Goal: Task Accomplishment & Management: Complete application form

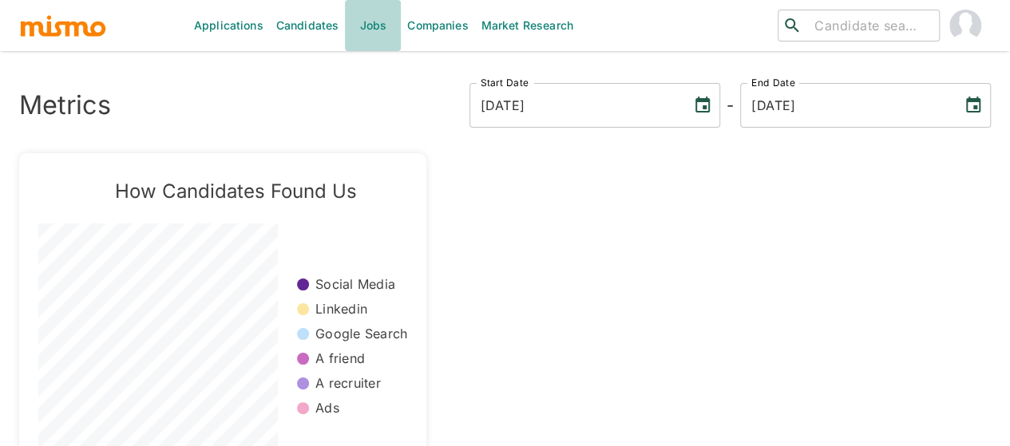
click at [380, 26] on link "Jobs" at bounding box center [373, 25] width 56 height 51
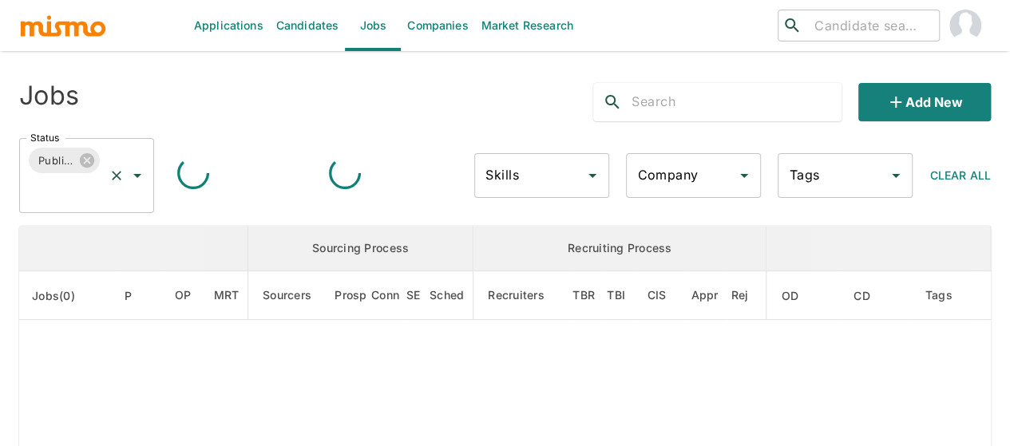
click at [136, 175] on icon "Open" at bounding box center [137, 176] width 8 height 4
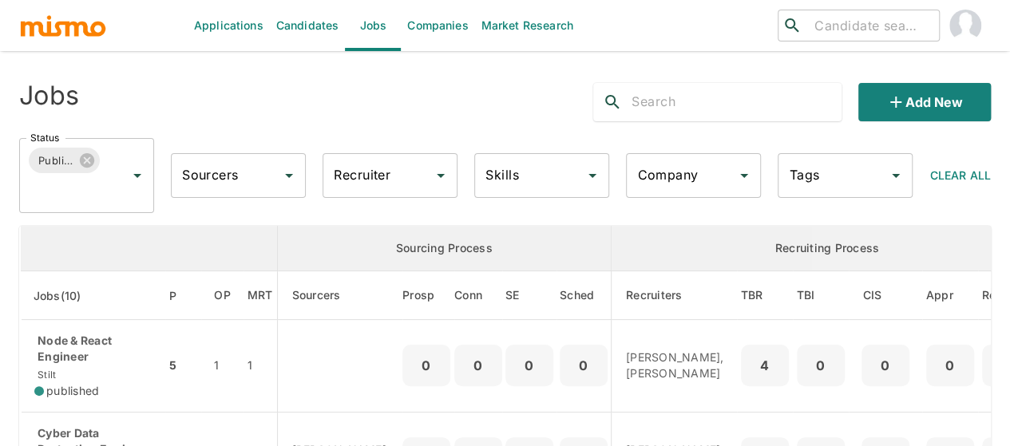
click at [69, 243] on th "enhanced table" at bounding box center [149, 248] width 257 height 45
click at [140, 180] on icon "Open" at bounding box center [137, 175] width 19 height 19
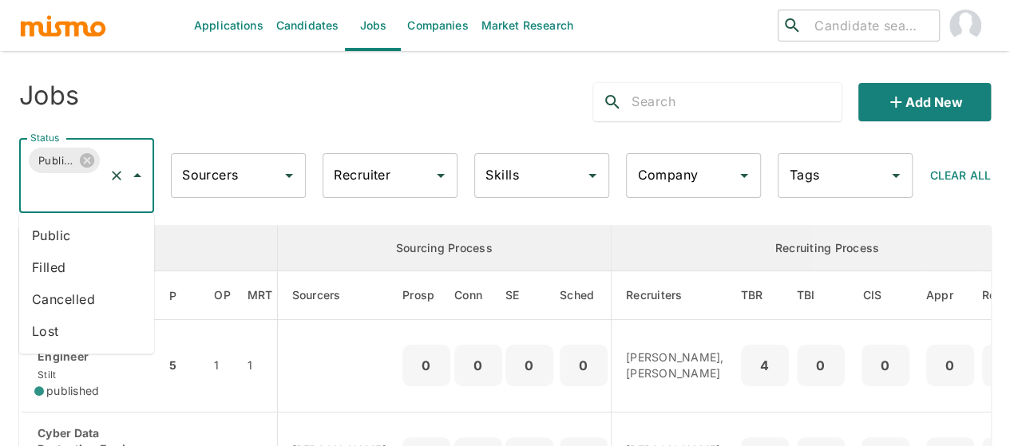
click at [57, 242] on li "Public" at bounding box center [86, 235] width 135 height 32
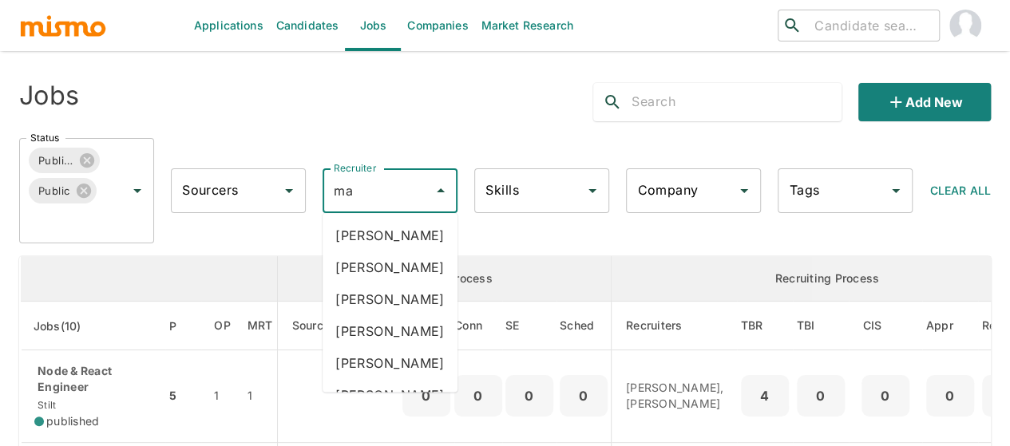
type input "mai"
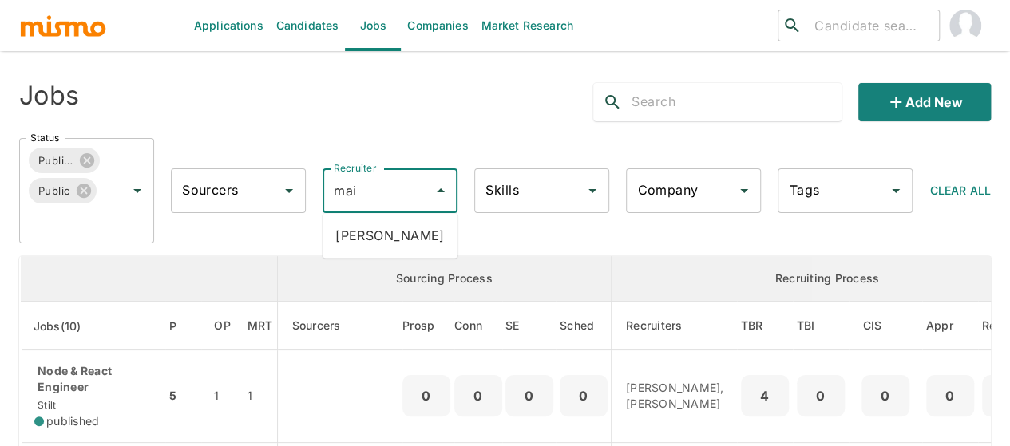
click at [376, 235] on li "Maia Reyes" at bounding box center [389, 235] width 135 height 32
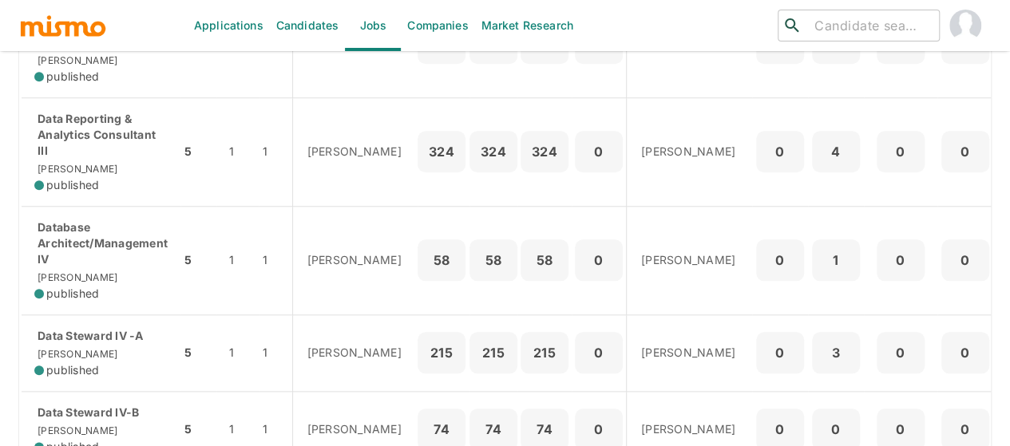
scroll to position [718, 0]
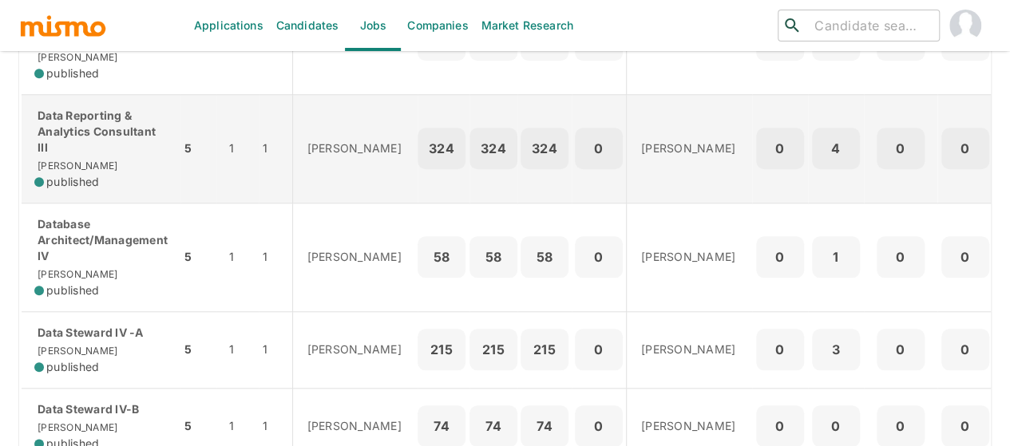
click at [77, 156] on p "Data Reporting & Analytics Consultant III" at bounding box center [100, 132] width 133 height 48
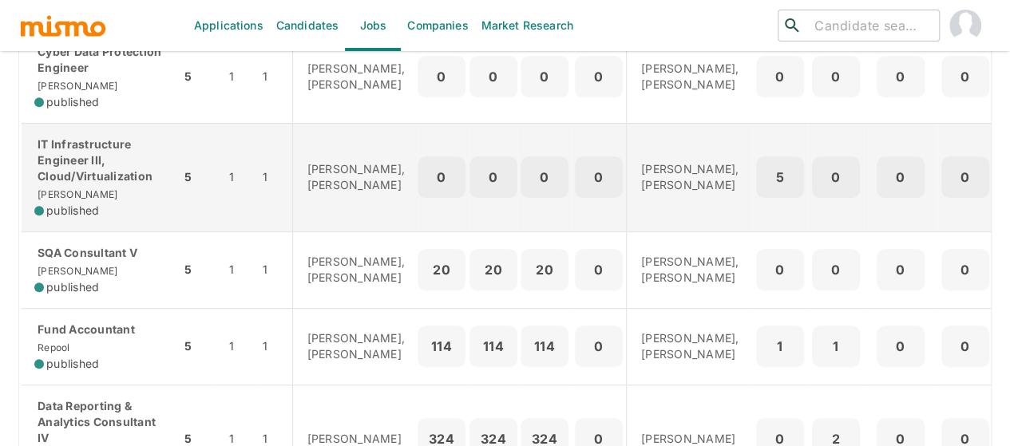
scroll to position [0, 0]
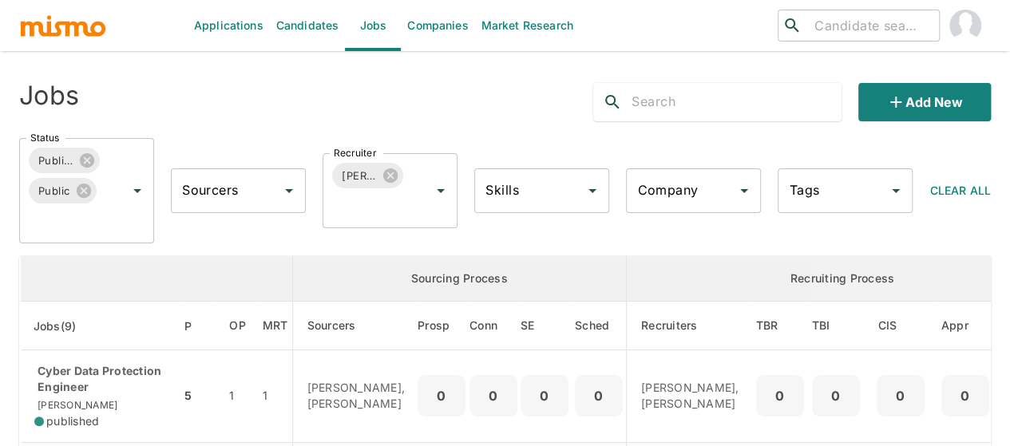
click at [283, 22] on link "Candidates" at bounding box center [308, 25] width 76 height 51
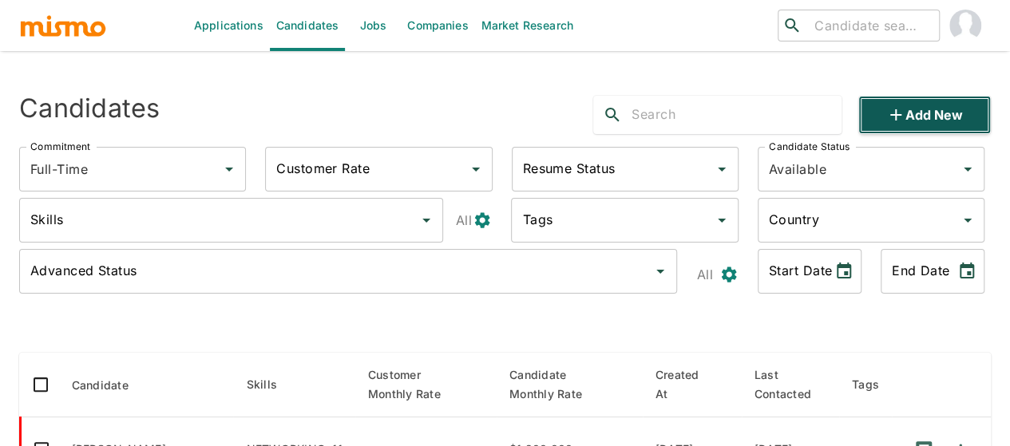
click at [926, 105] on button "Add new" at bounding box center [924, 115] width 132 height 38
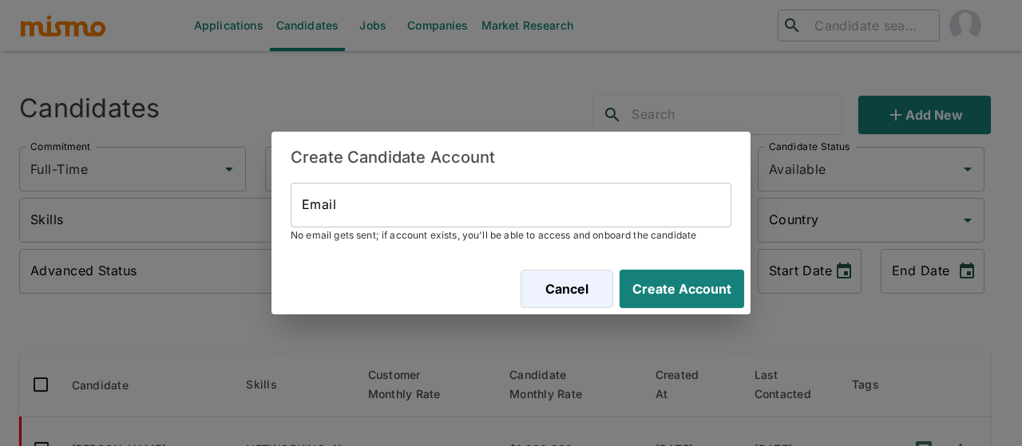
click at [420, 229] on span "No email gets sent; if account exists, you'll be able to access and onboard the…" at bounding box center [511, 235] width 441 height 16
click at [418, 213] on input "Email" at bounding box center [511, 205] width 441 height 45
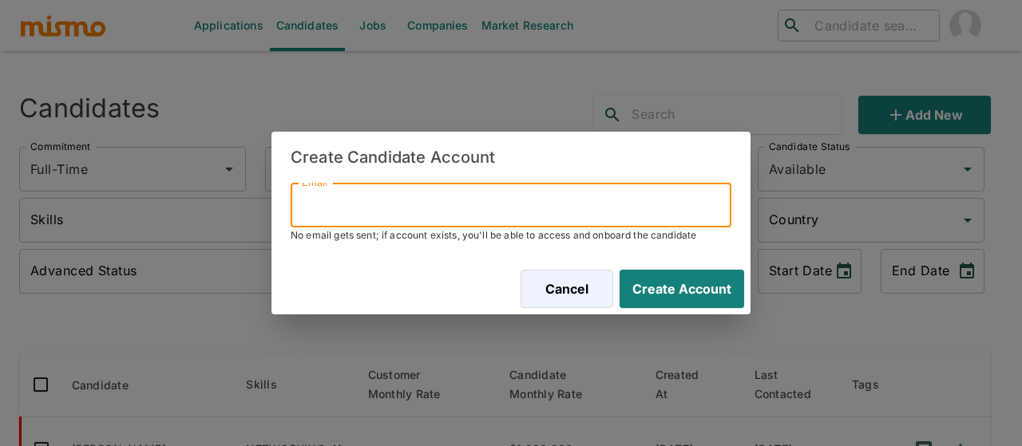
paste input "jguevara321@gmail.com"
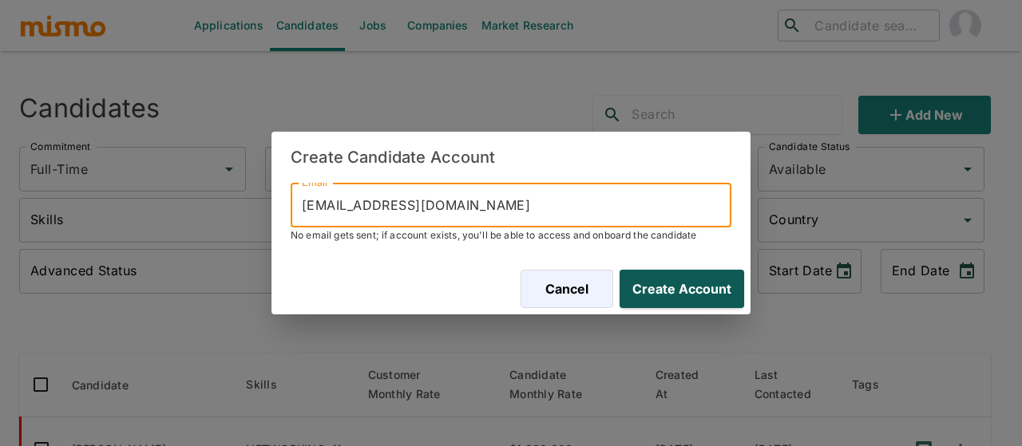
type input "jguevara321@gmail.com"
click at [670, 297] on button "Create Account" at bounding box center [678, 289] width 131 height 38
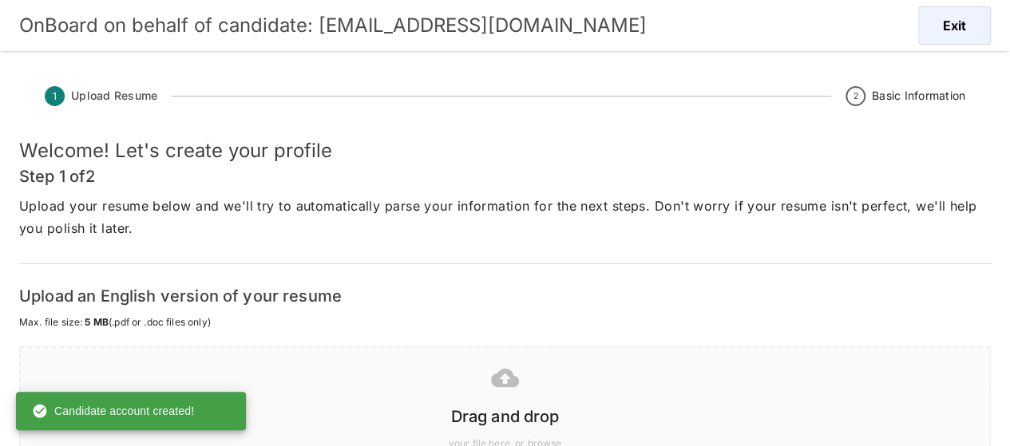
click at [498, 390] on icon at bounding box center [505, 378] width 28 height 28
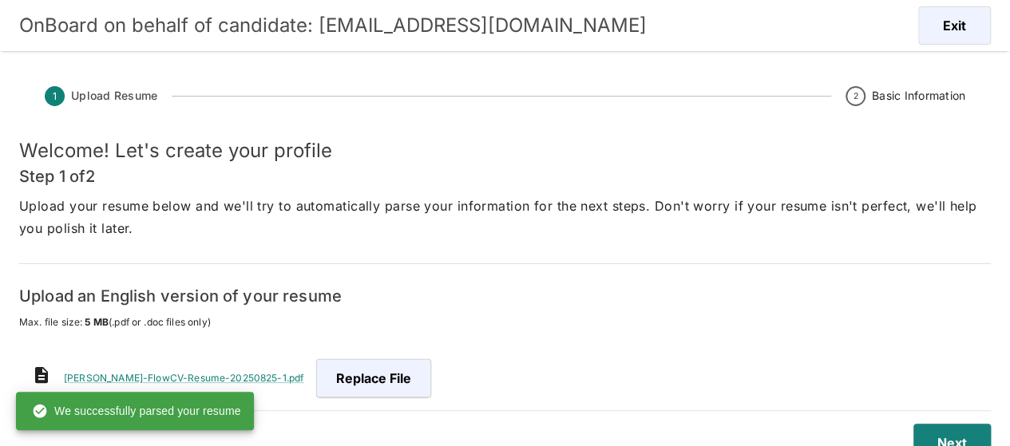
scroll to position [38, 0]
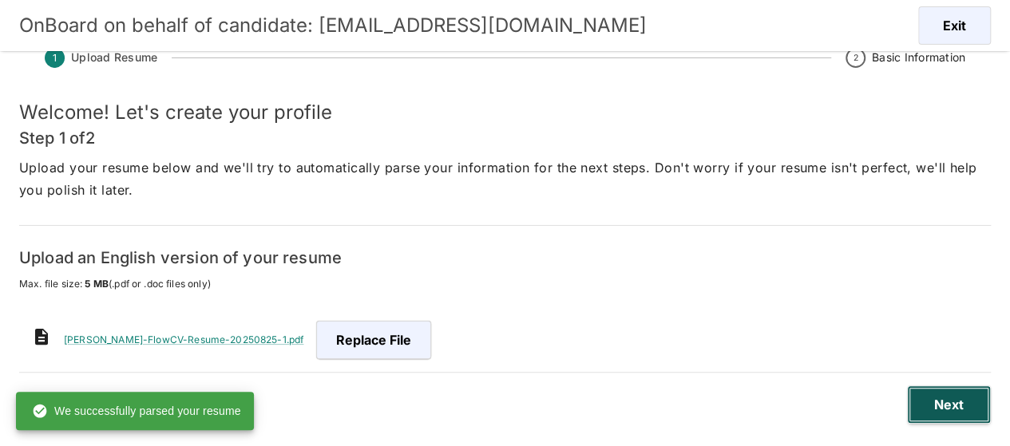
click at [959, 390] on button "Next" at bounding box center [949, 405] width 84 height 38
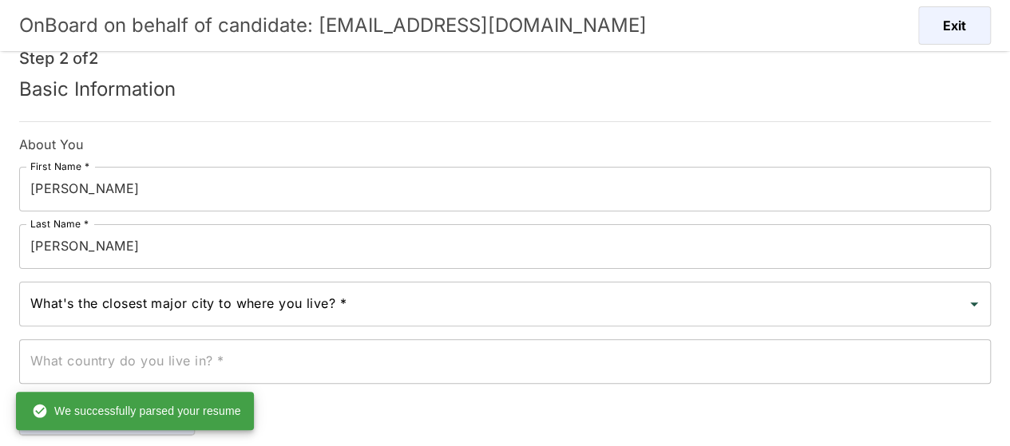
scroll to position [118, 0]
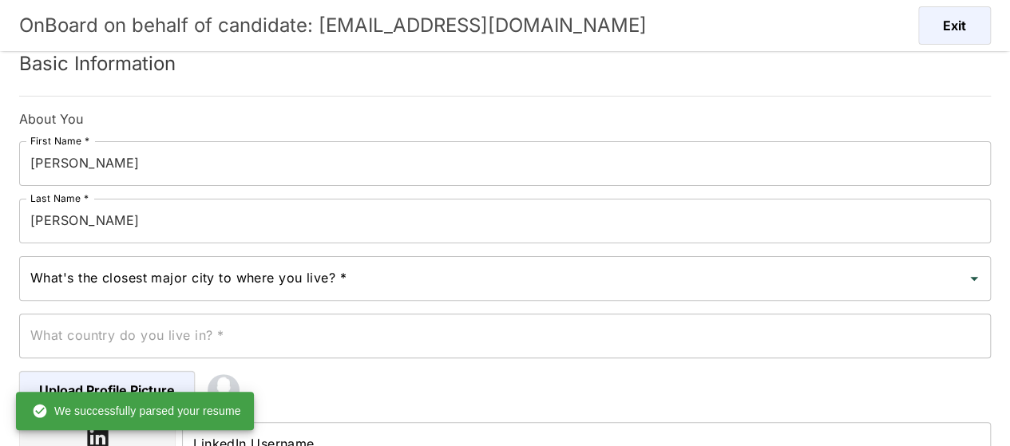
click at [89, 217] on input "Solano" at bounding box center [504, 221] width 971 height 45
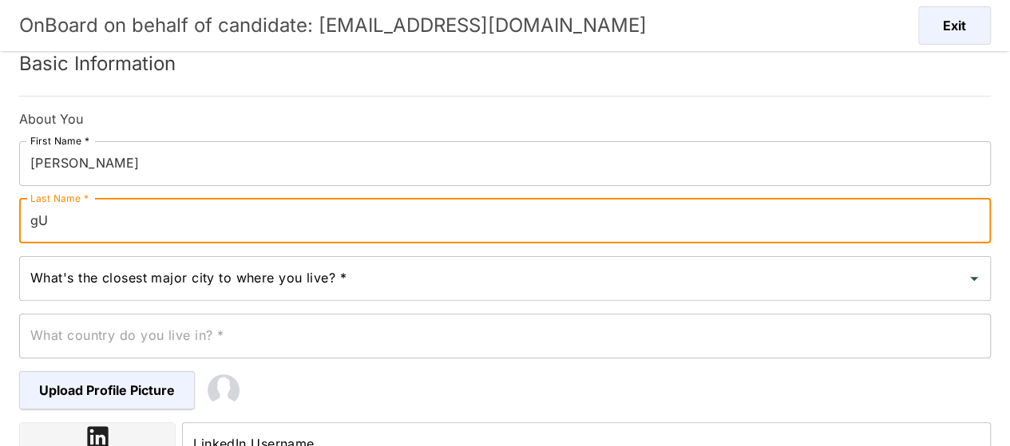
type input "g"
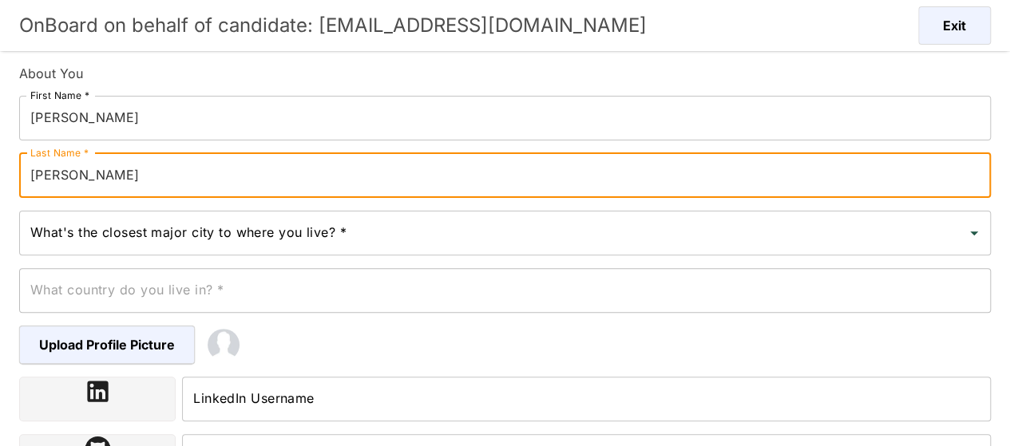
scroll to position [198, 0]
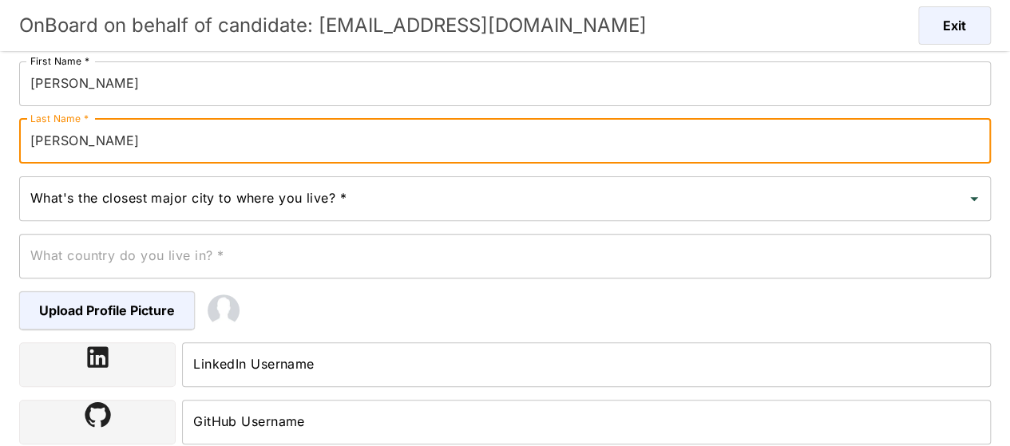
type input "Guevara"
click at [194, 197] on input "What's the closest major city to where you live? *" at bounding box center [492, 199] width 933 height 30
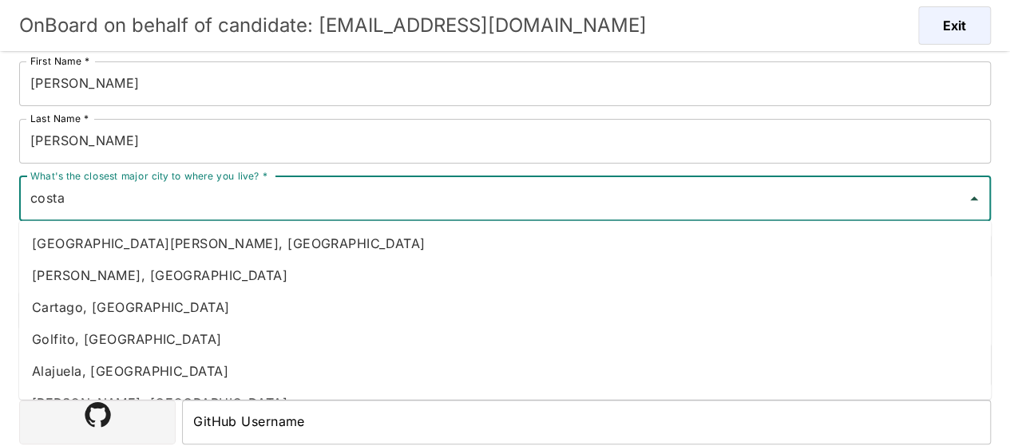
click at [147, 267] on li "Heredia, Costa Rica" at bounding box center [504, 275] width 971 height 32
type input "Heredia, Costa Rica"
type input "Costa Rica"
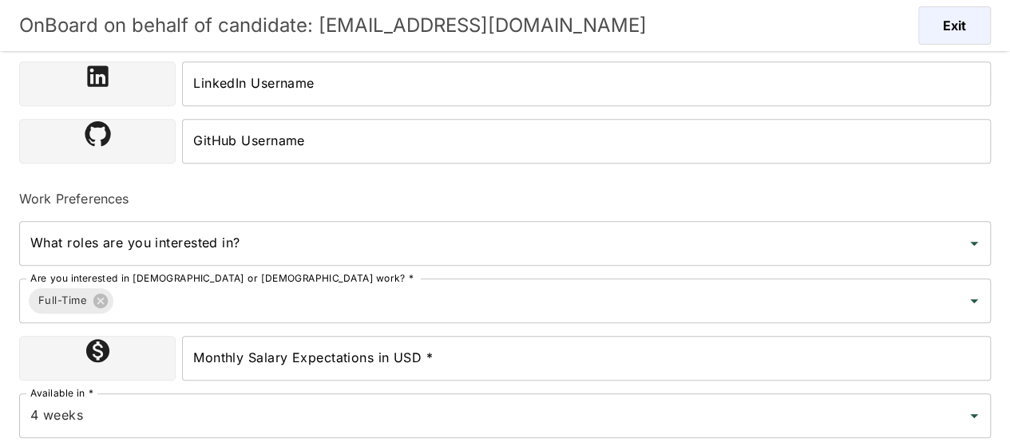
scroll to position [535, 0]
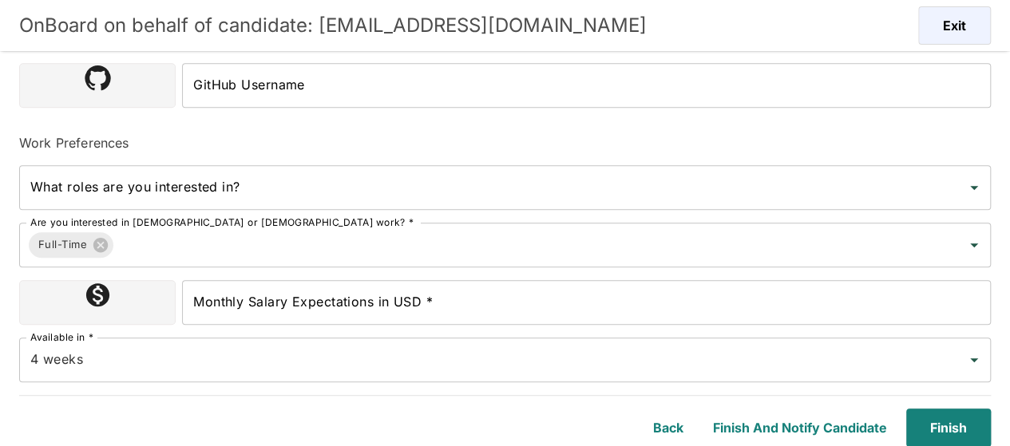
type input "Heredia, Costa Rica"
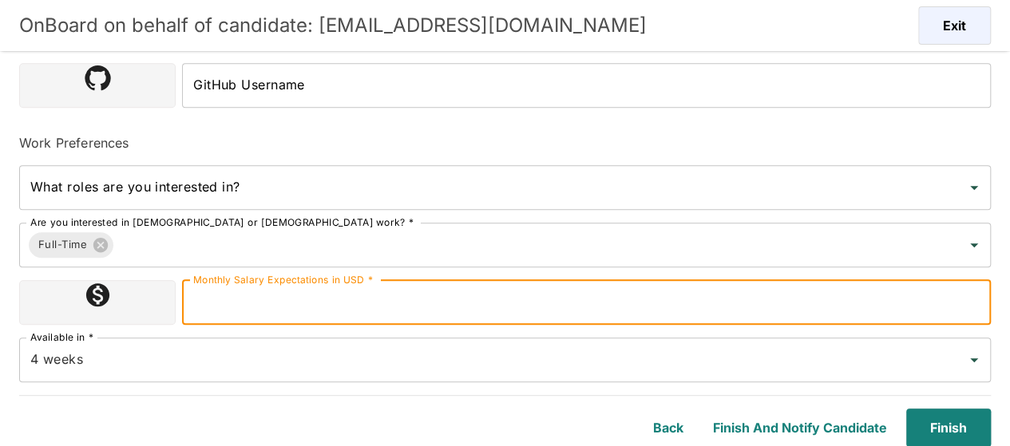
click at [405, 310] on input "Monthly Salary Expectations in USD *" at bounding box center [586, 302] width 809 height 45
type input "1800000"
click at [115, 367] on input "4 weeks" at bounding box center [482, 360] width 912 height 30
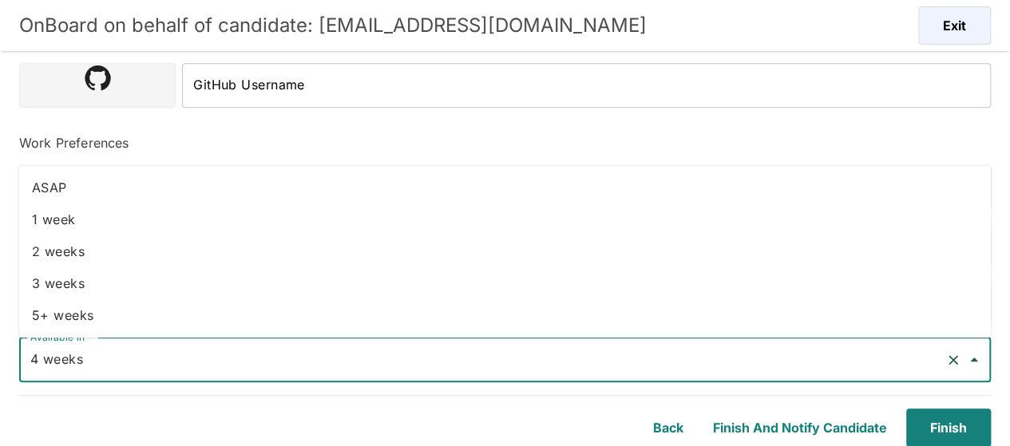
click at [99, 283] on li "3 weeks" at bounding box center [504, 283] width 971 height 32
type input "3 weeks"
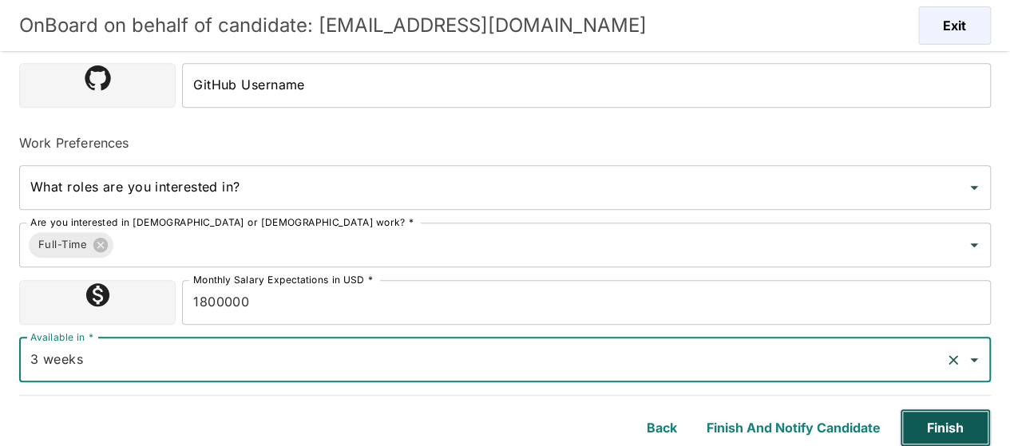
click at [949, 443] on button "Finish" at bounding box center [945, 428] width 91 height 38
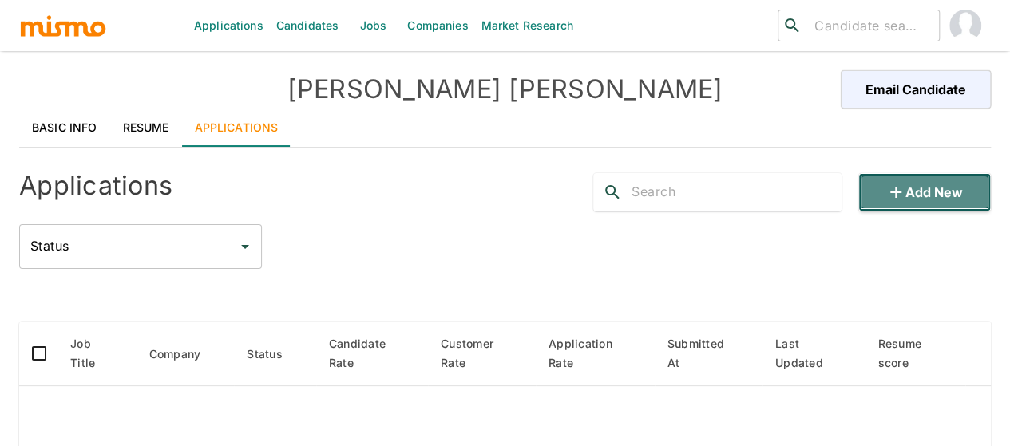
click at [942, 205] on button "Add new" at bounding box center [924, 192] width 132 height 38
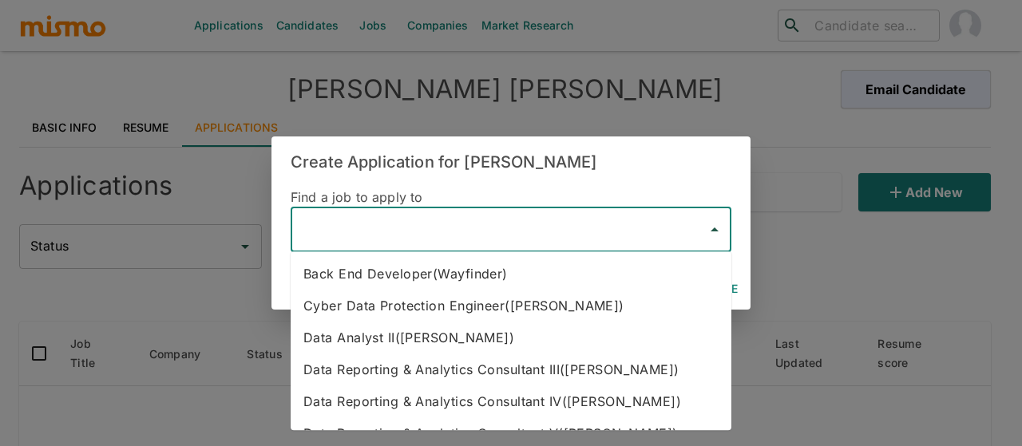
click at [433, 223] on input "text" at bounding box center [499, 230] width 402 height 30
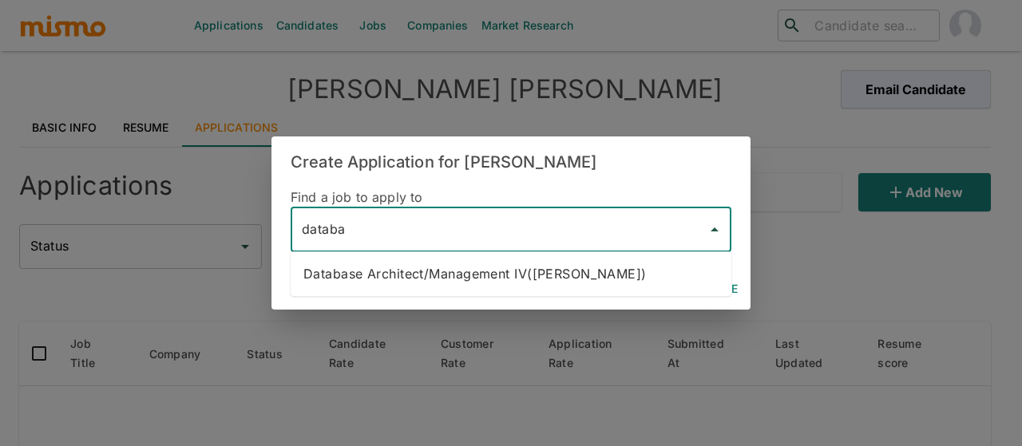
click at [434, 282] on li "Database Architect/Management IV(Kaiser)" at bounding box center [511, 274] width 441 height 32
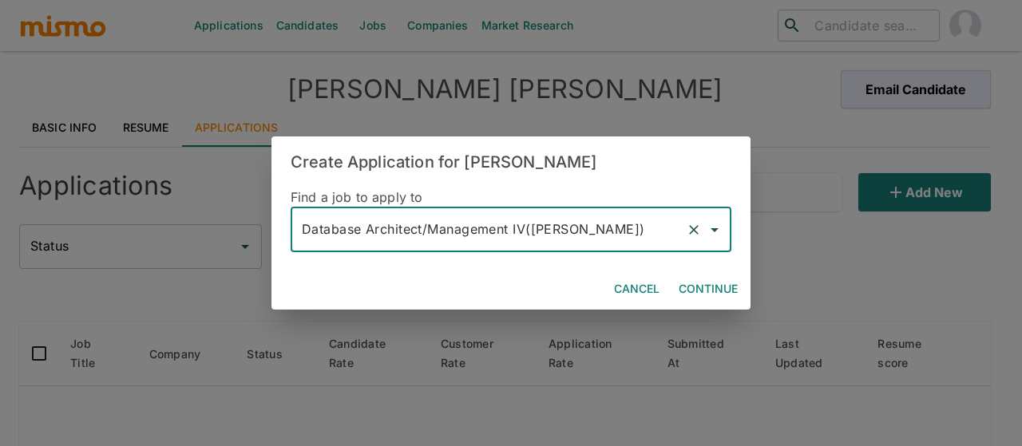
type input "Database Architect/Management IV(Kaiser)"
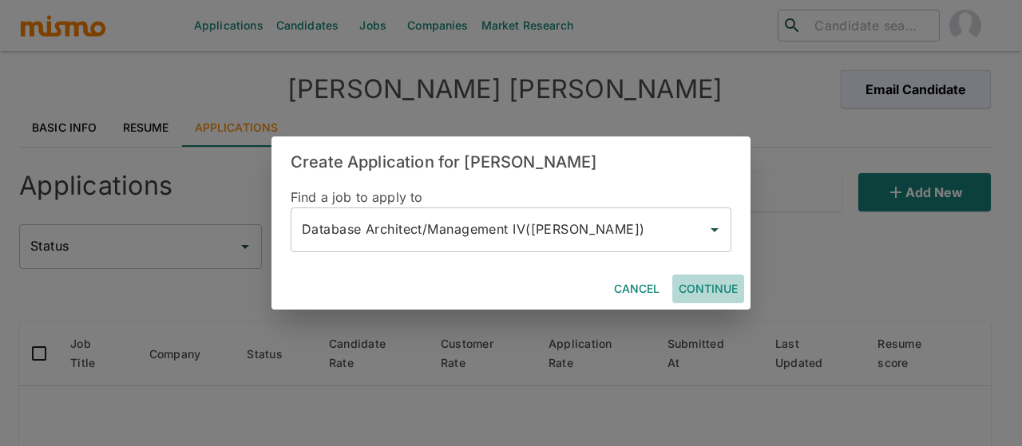
click at [718, 289] on button "Continue" at bounding box center [708, 290] width 72 height 30
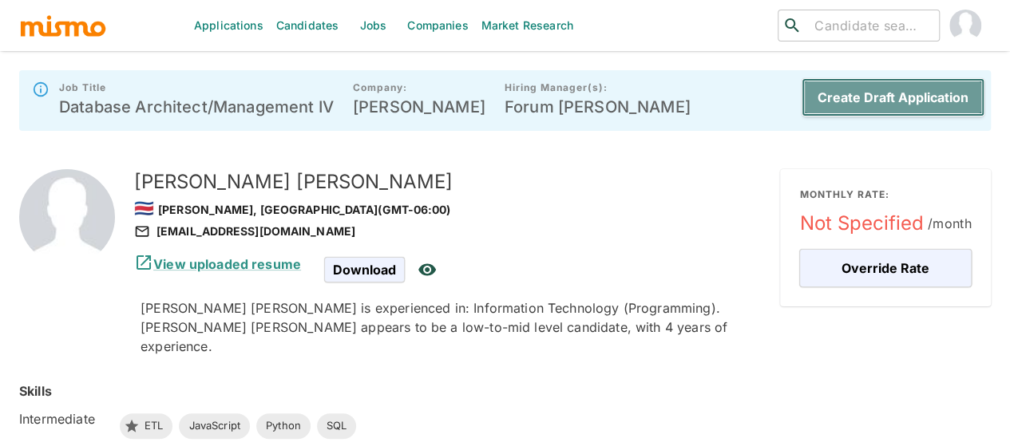
click at [888, 105] on button "Create Draft Application" at bounding box center [892, 97] width 183 height 38
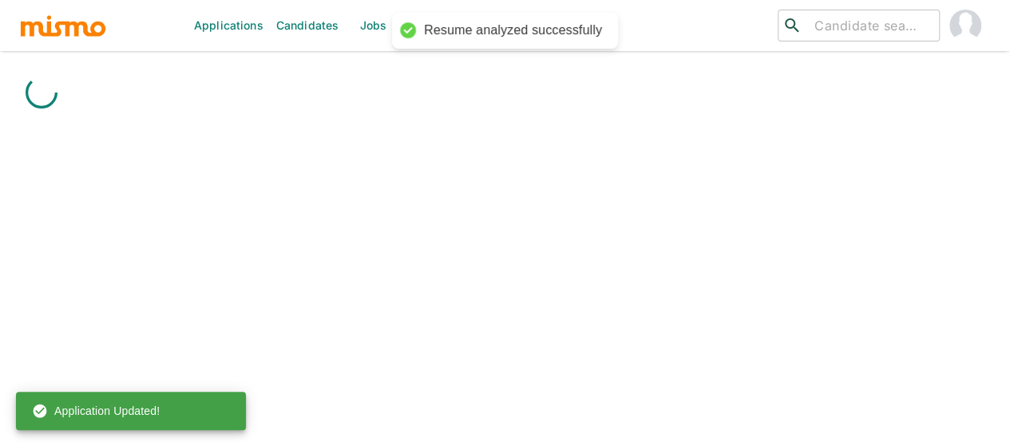
click at [366, 22] on link "Jobs" at bounding box center [373, 25] width 56 height 51
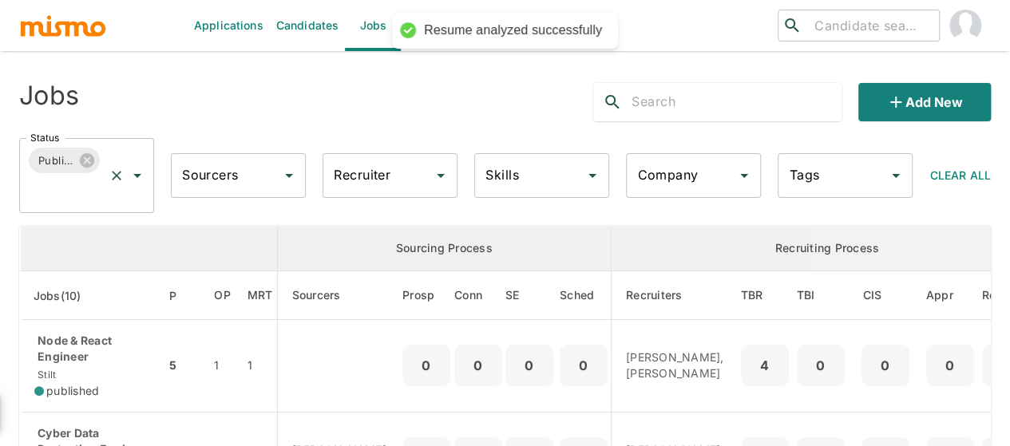
click at [135, 171] on icon "Open" at bounding box center [137, 175] width 19 height 19
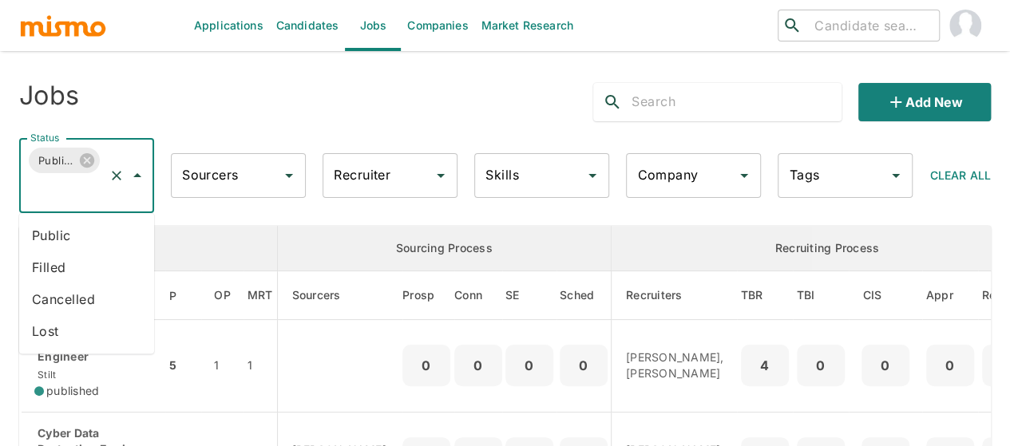
click at [73, 240] on li "Public" at bounding box center [86, 235] width 135 height 32
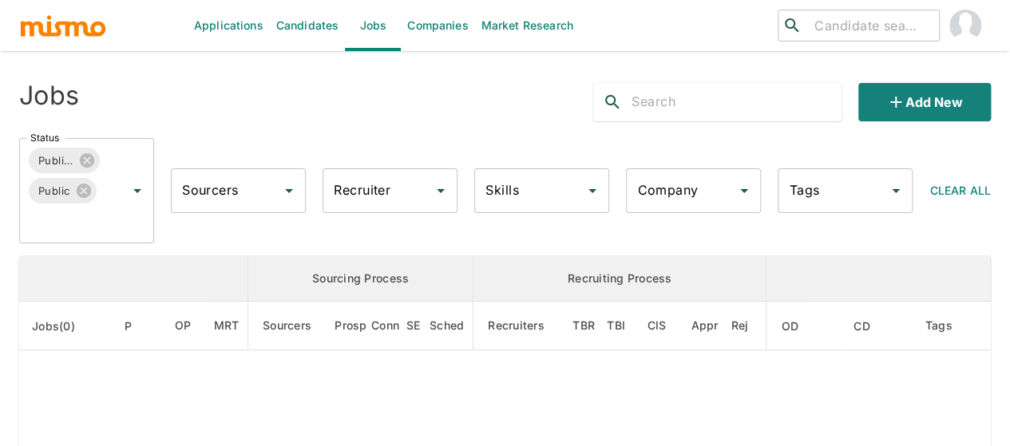
click at [393, 193] on input "Recruiter" at bounding box center [378, 191] width 97 height 30
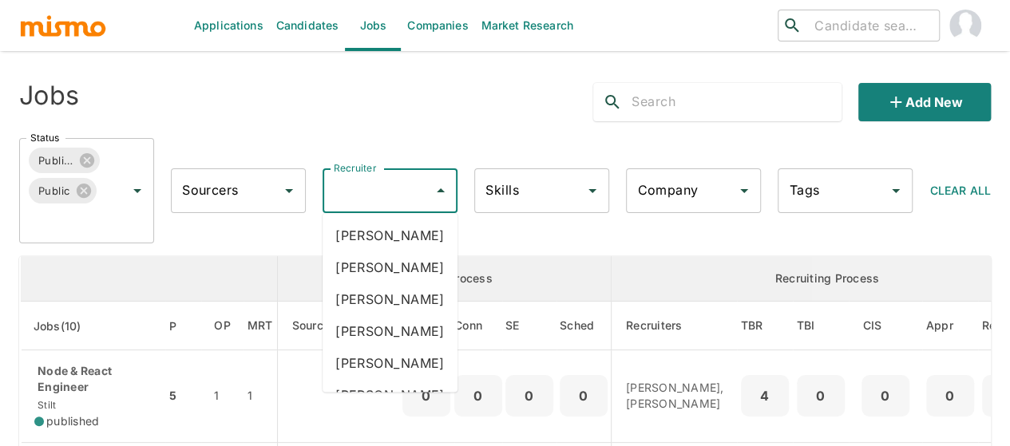
click at [393, 193] on input "Recruiter" at bounding box center [378, 191] width 97 height 30
type input "mai"
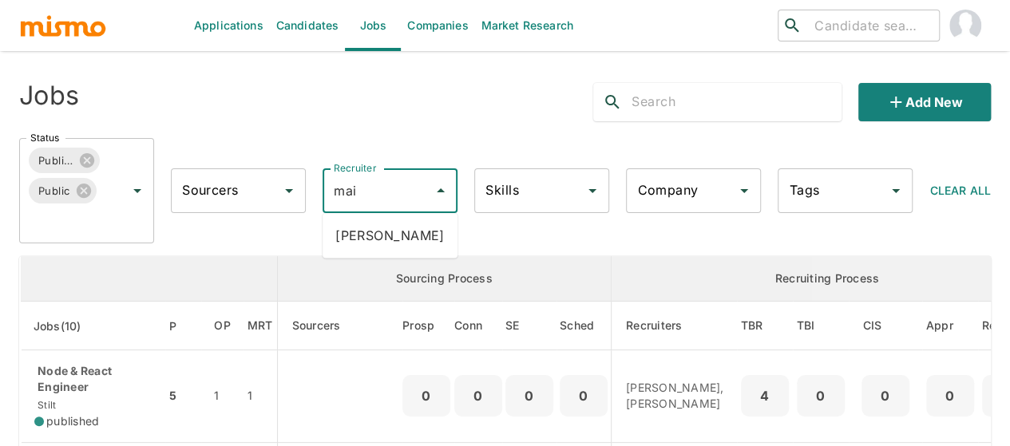
drag, startPoint x: 406, startPoint y: 231, endPoint x: 0, endPoint y: 248, distance: 406.6
click at [406, 230] on li "[PERSON_NAME]" at bounding box center [389, 235] width 135 height 32
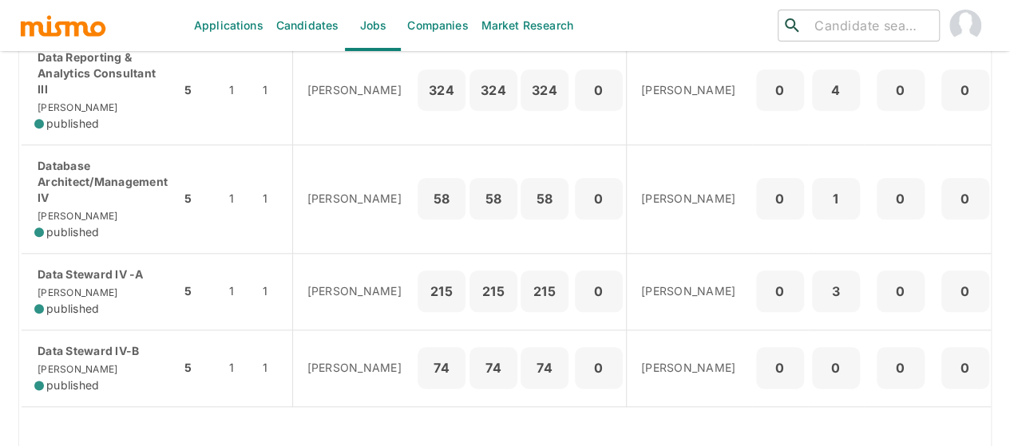
scroll to position [798, 0]
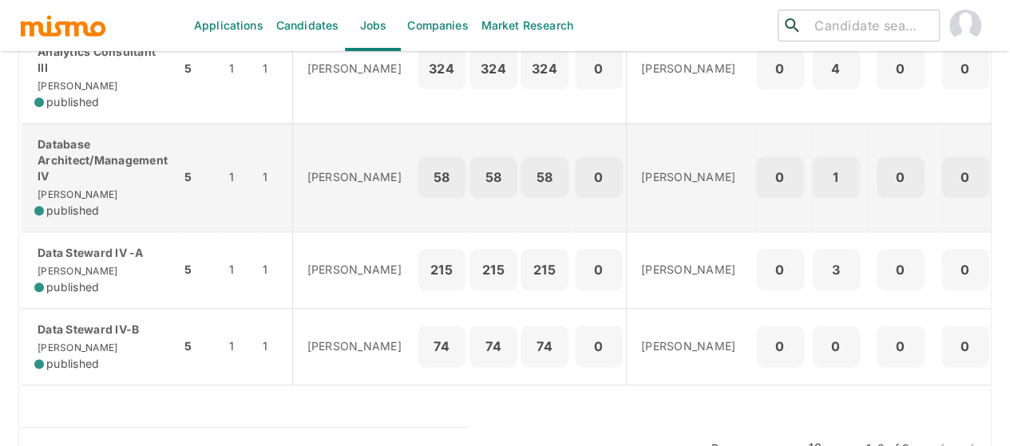
click at [101, 184] on p "Database Architect/Management IV" at bounding box center [100, 160] width 133 height 48
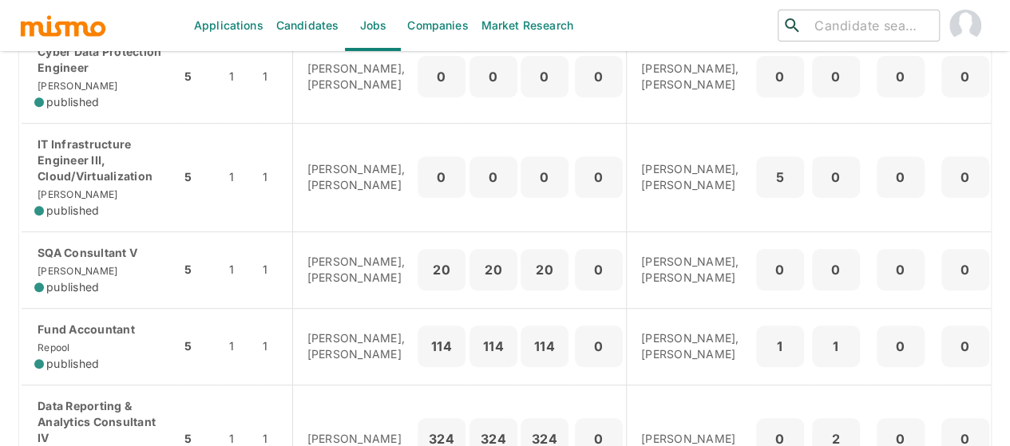
scroll to position [239, 0]
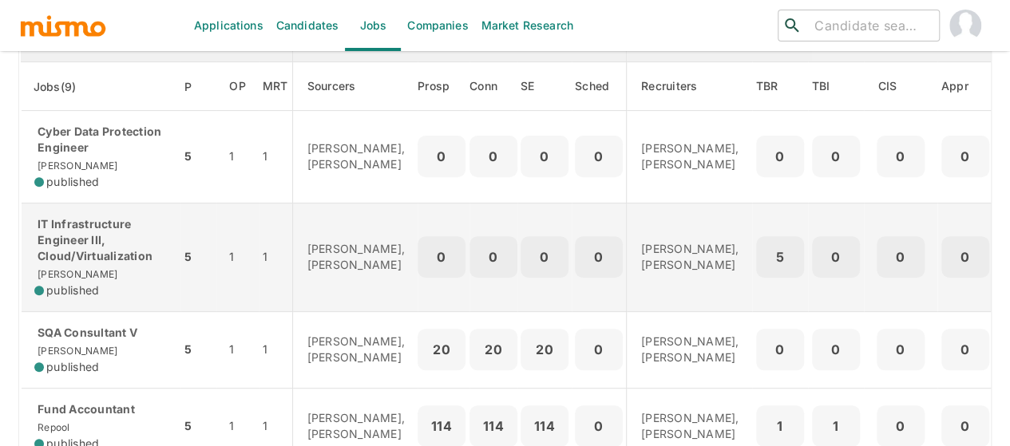
click at [107, 240] on p "IT Infrastructure Engineer III, Cloud/Virtualization" at bounding box center [100, 240] width 133 height 48
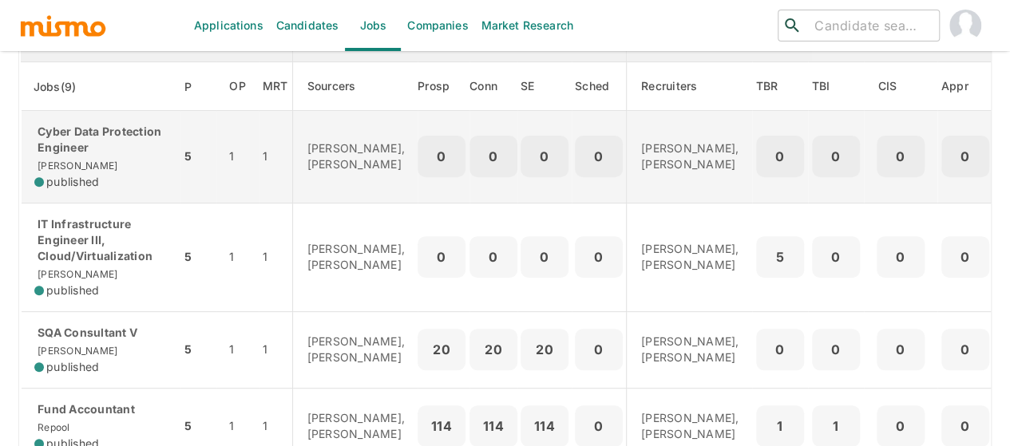
scroll to position [160, 0]
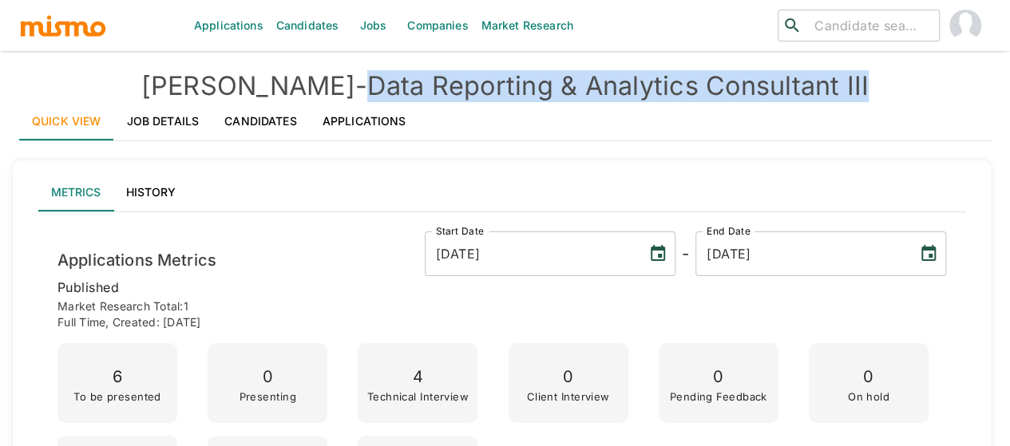
drag, startPoint x: 844, startPoint y: 101, endPoint x: 311, endPoint y: 90, distance: 533.3
click at [311, 90] on h4 "Kaiser - Data Reporting & Analytics Consultant III" at bounding box center [504, 86] width 971 height 32
copy h4 "Data Reporting & Analytics Consultant III"
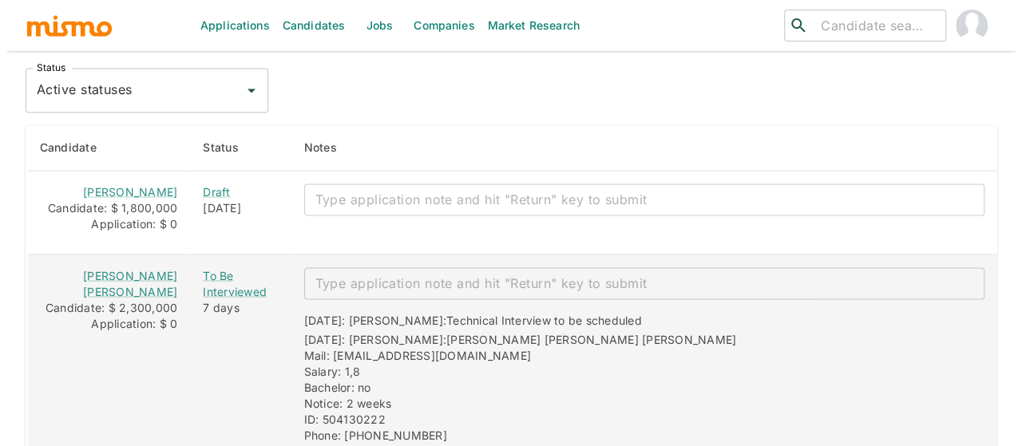
scroll to position [1441, 0]
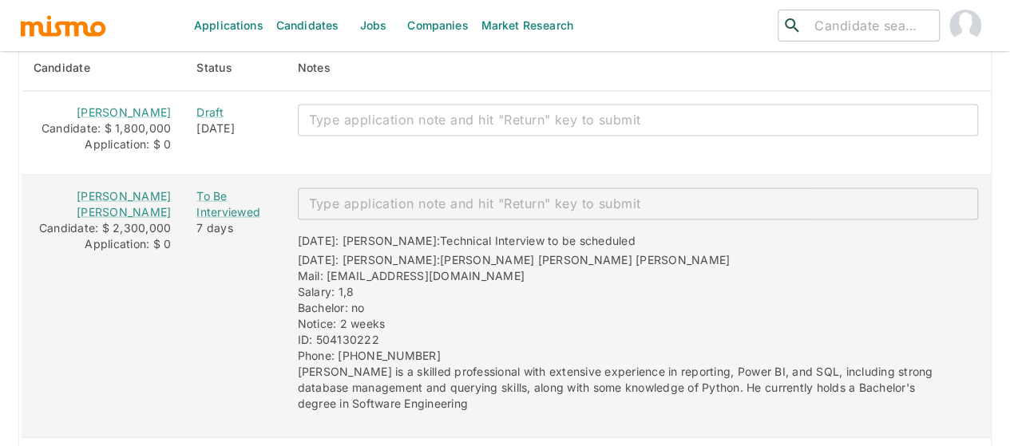
click at [321, 194] on textarea "enhanced table" at bounding box center [638, 203] width 658 height 18
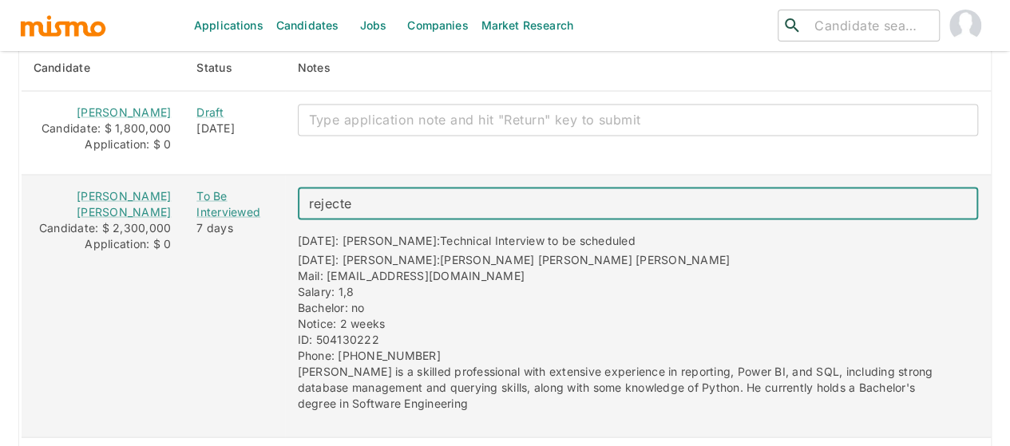
type textarea "rejected"
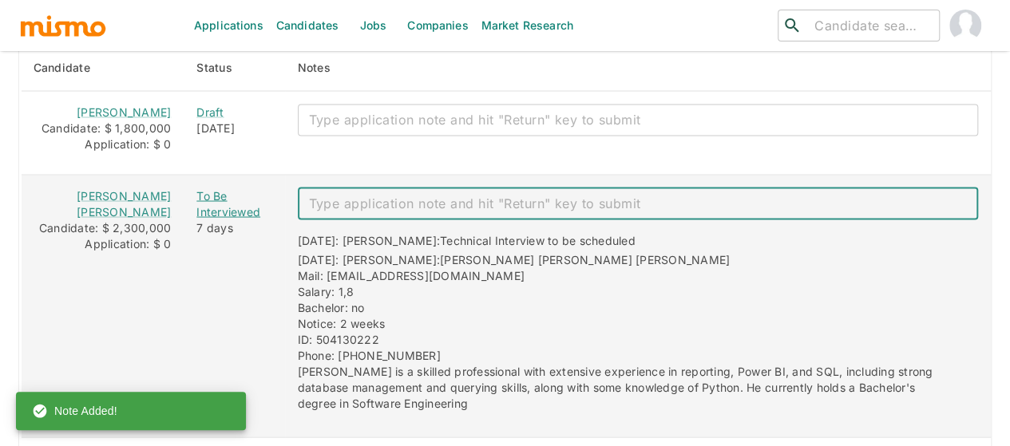
click at [222, 207] on div "To Be Interviewed" at bounding box center [233, 204] width 75 height 32
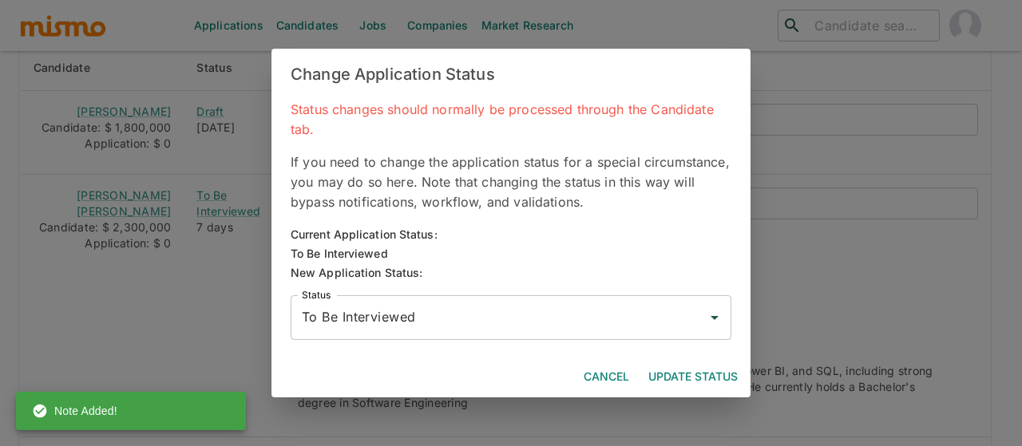
click at [368, 327] on input "To Be Interviewed" at bounding box center [499, 318] width 402 height 30
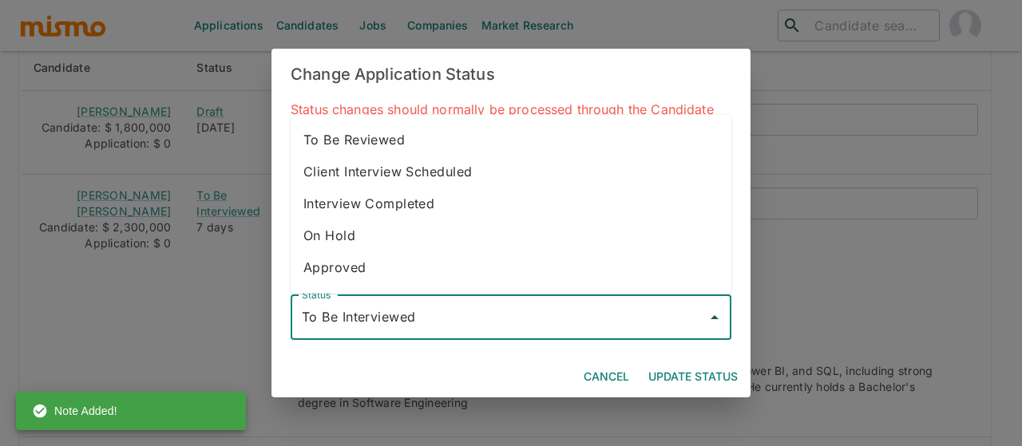
scroll to position [89, 0]
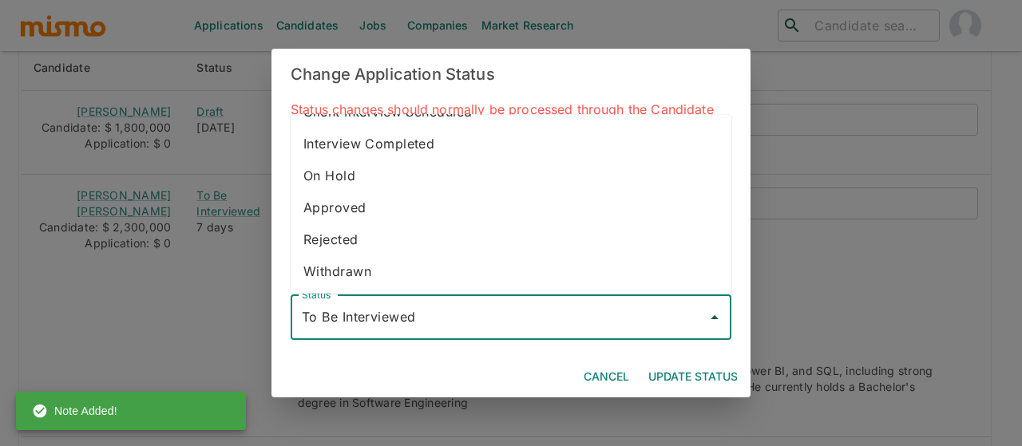
click at [366, 239] on li "Rejected" at bounding box center [511, 239] width 441 height 32
type input "Rejected"
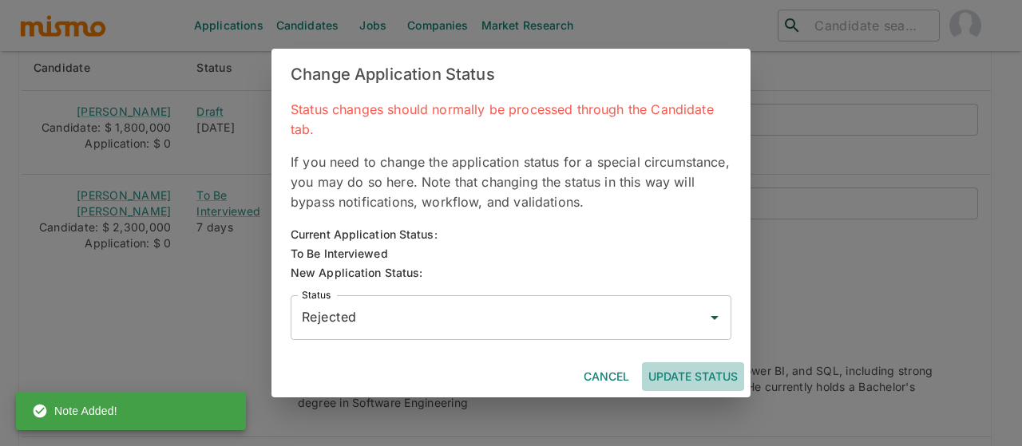
click at [688, 378] on button "Update Status" at bounding box center [693, 377] width 102 height 30
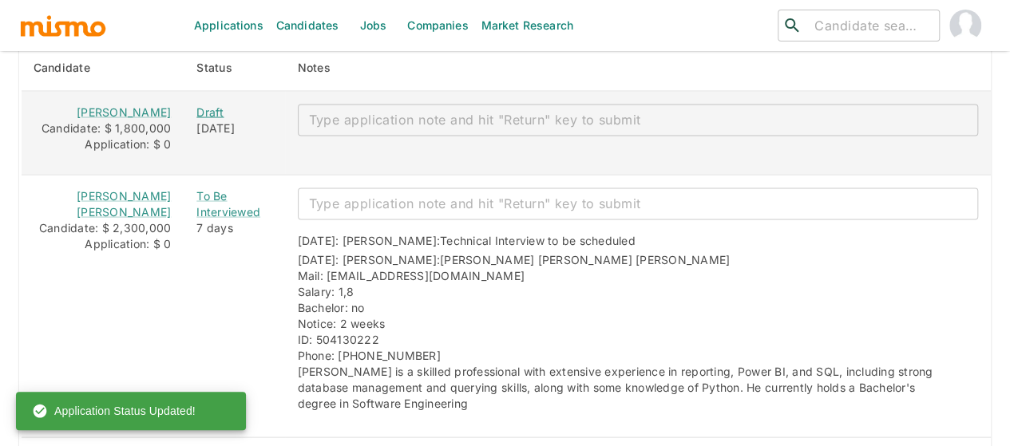
click at [201, 104] on div "Draft" at bounding box center [233, 112] width 75 height 16
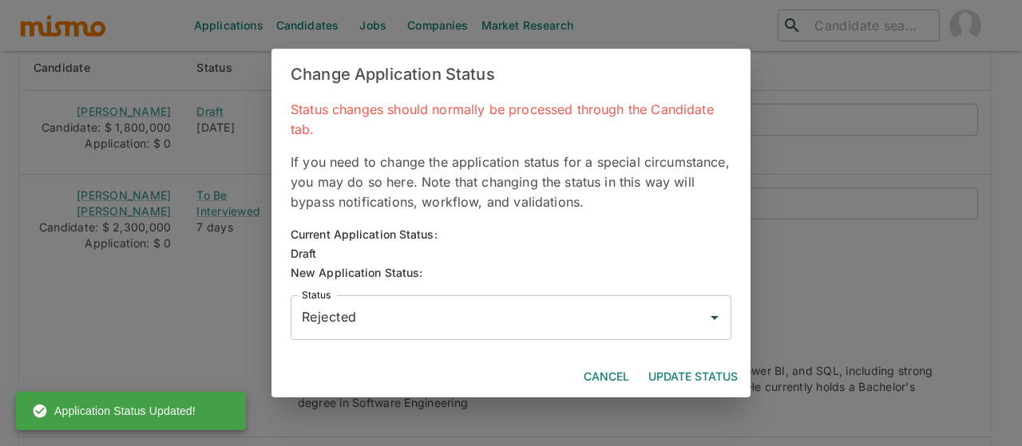
click at [341, 317] on input "Rejected" at bounding box center [499, 318] width 402 height 30
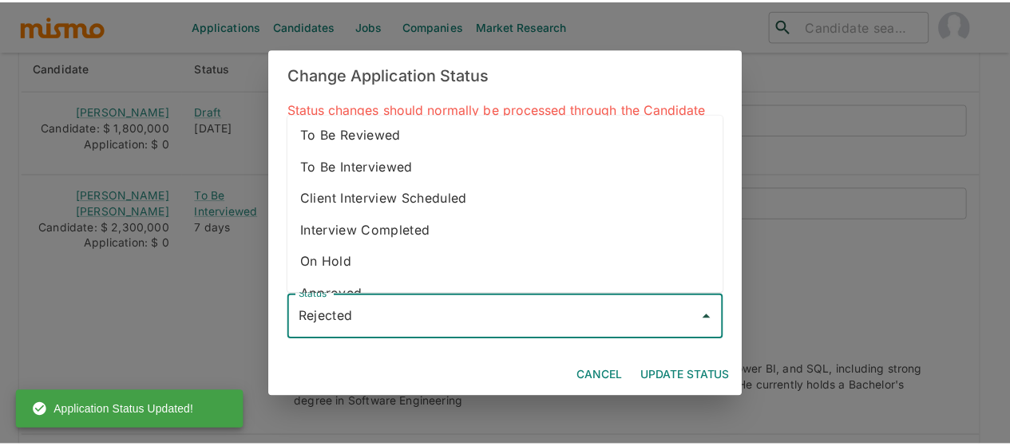
scroll to position [10, 0]
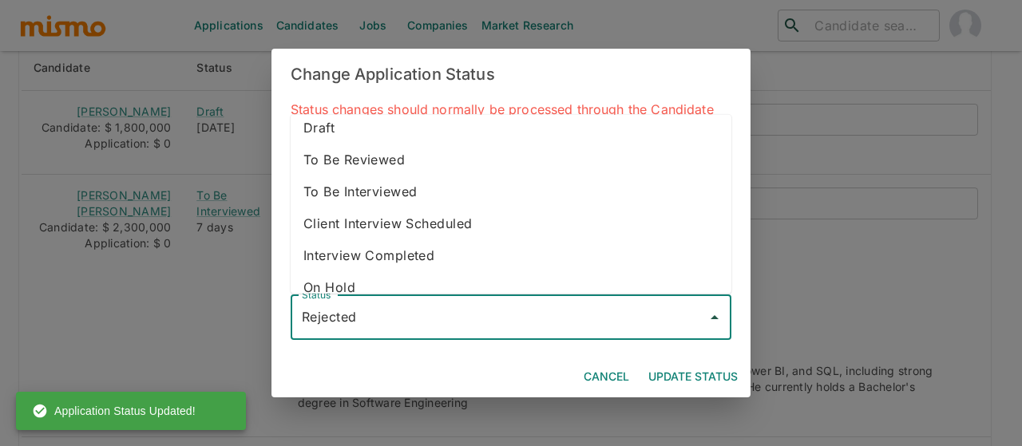
click at [391, 194] on li "To Be Interviewed" at bounding box center [511, 192] width 441 height 32
type input "To Be Interviewed"
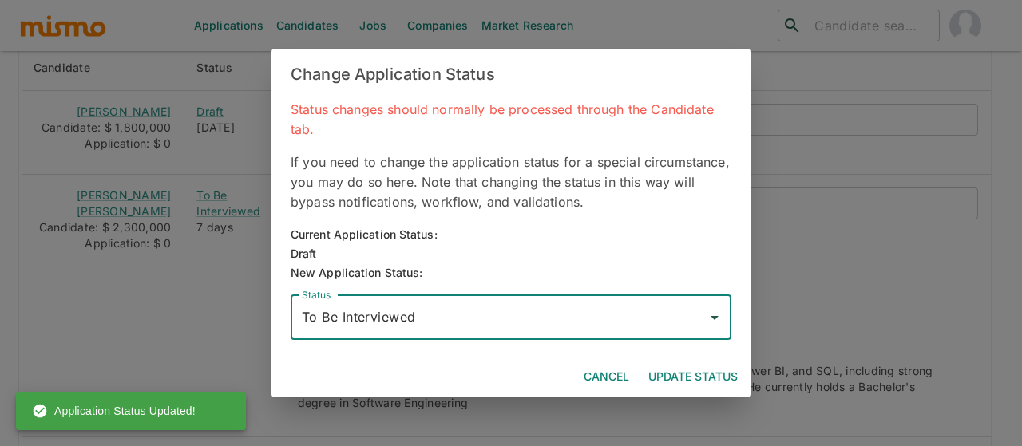
click at [666, 367] on button "Update Status" at bounding box center [693, 377] width 102 height 30
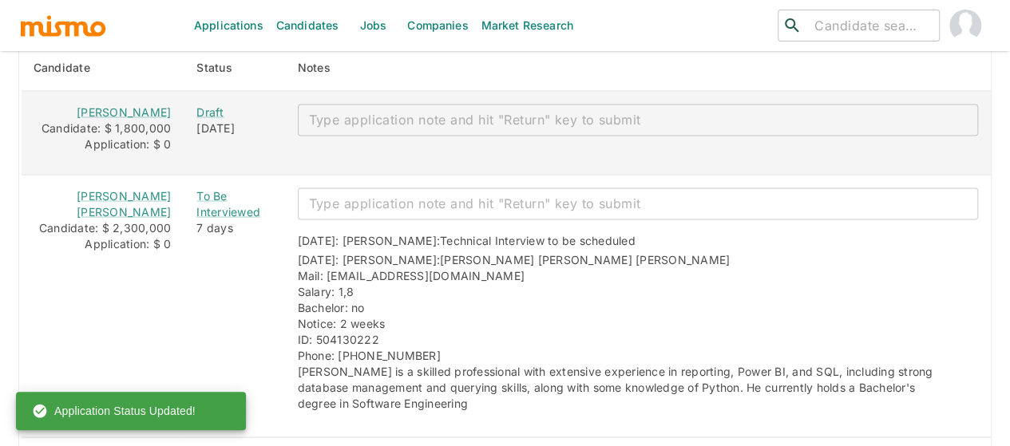
click at [349, 110] on textarea "enhanced table" at bounding box center [638, 119] width 658 height 18
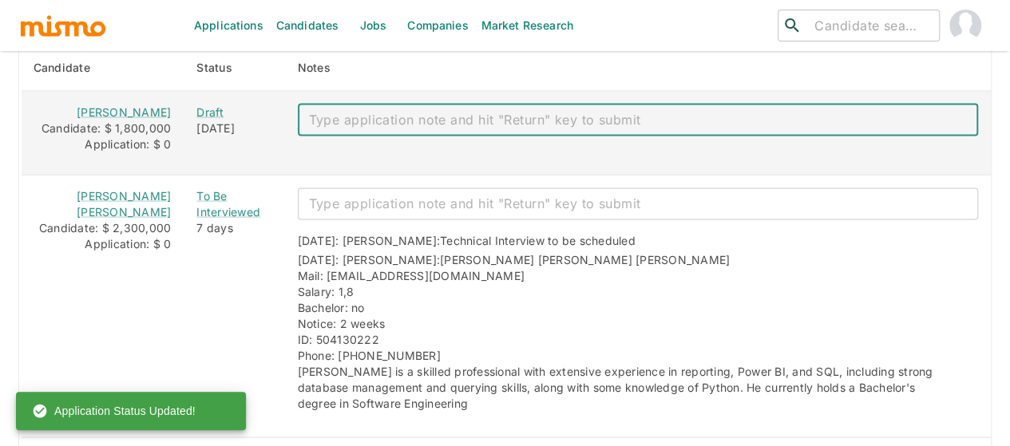
paste textarea "Mail: jguevara321@gmail.com Salary: 1,7 Bachelor: no Notice: 2-3 weeks. ID: 117…"
type textarea "Mail: jguevara321@gmail.com Salary: 1,7 Bachelor: no Notice: 2-3 weeks. ID: 117…"
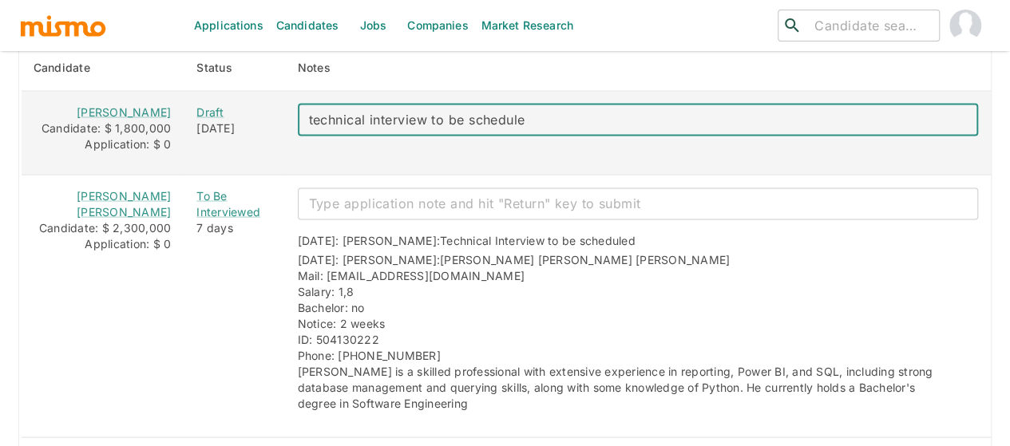
type textarea "technical interview to be scheduled"
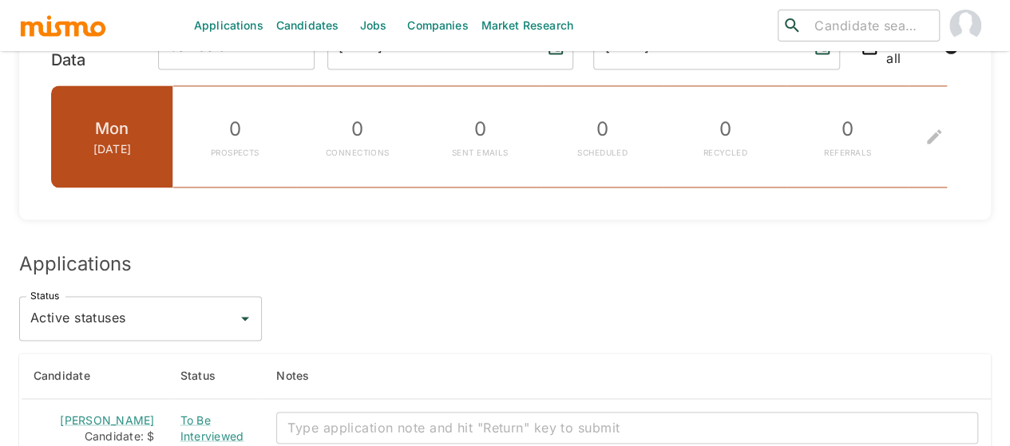
scroll to position [1373, 0]
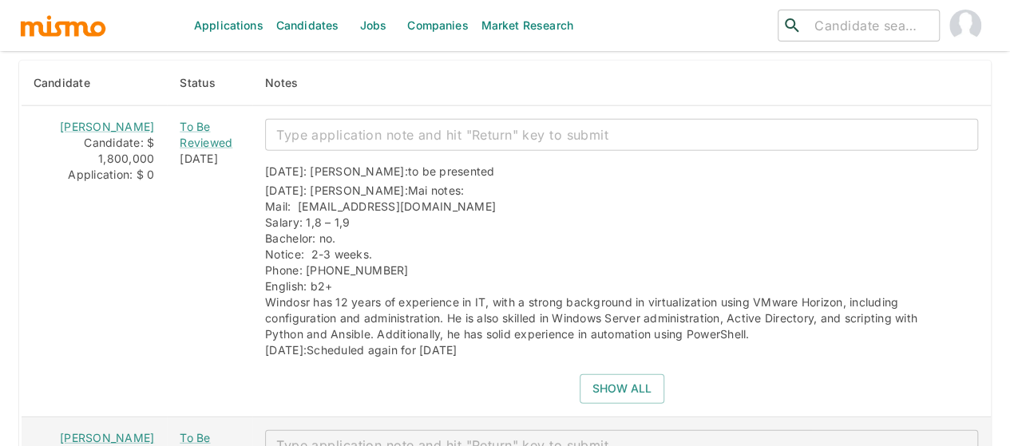
scroll to position [2035, 0]
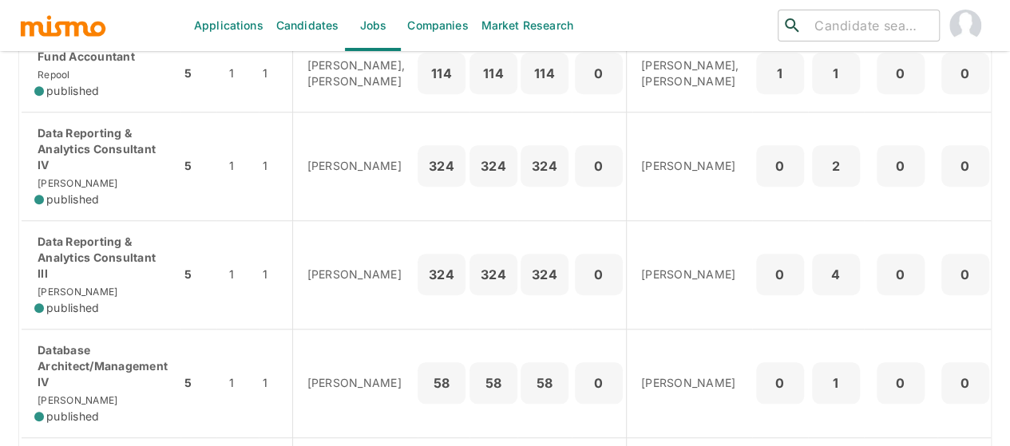
scroll to position [639, 0]
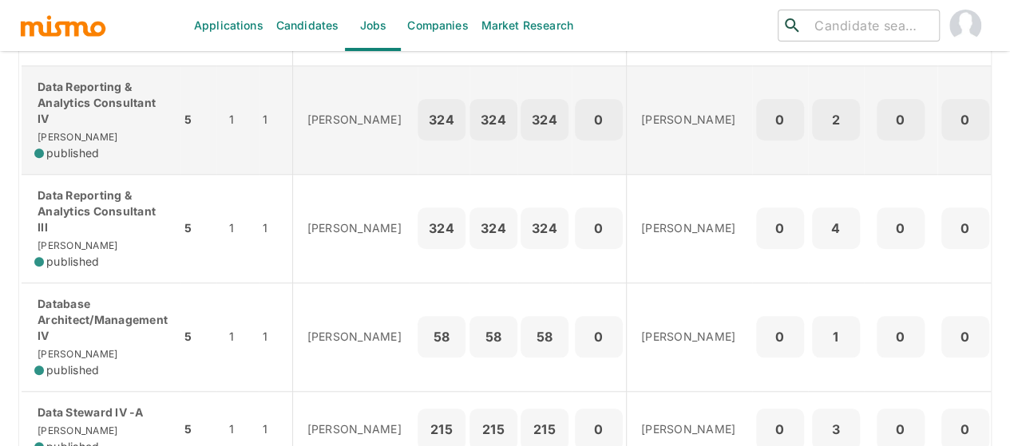
click at [78, 122] on p "Data Reporting & Analytics Consultant IV" at bounding box center [100, 103] width 133 height 48
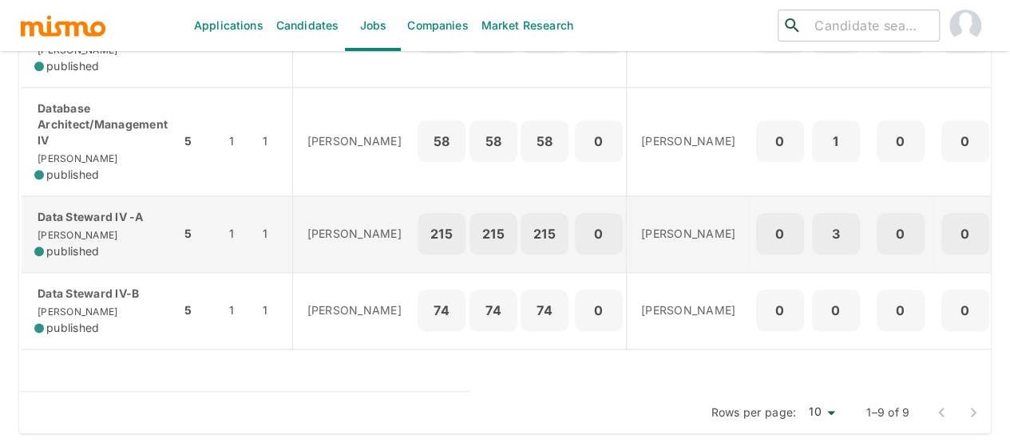
scroll to position [868, 0]
click at [93, 243] on span "published" at bounding box center [72, 251] width 53 height 16
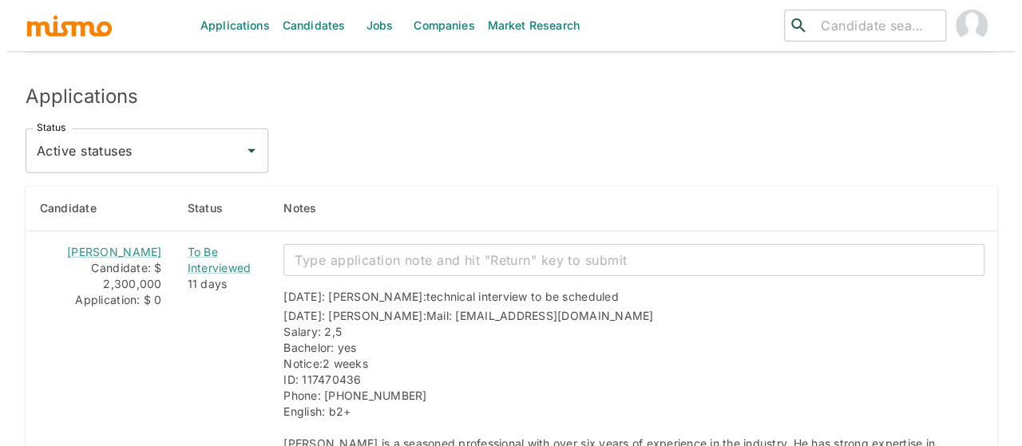
scroll to position [2371, 0]
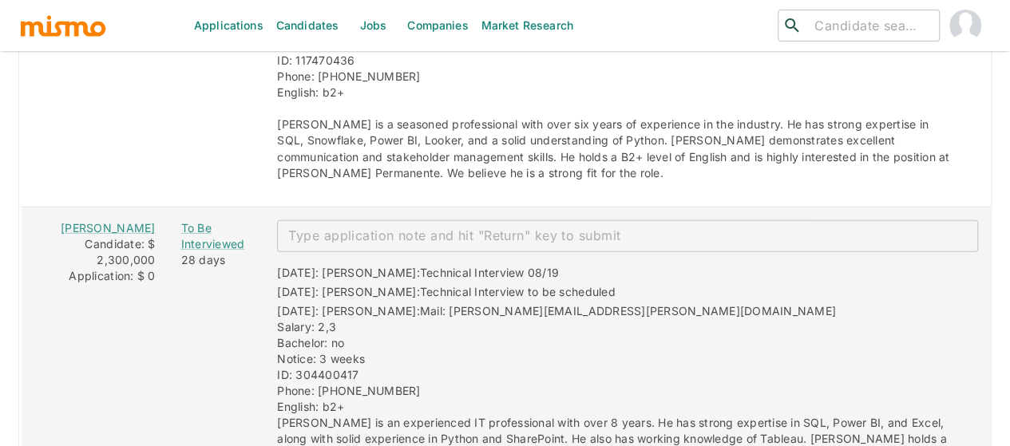
click at [326, 220] on div "x ​" at bounding box center [627, 236] width 701 height 32
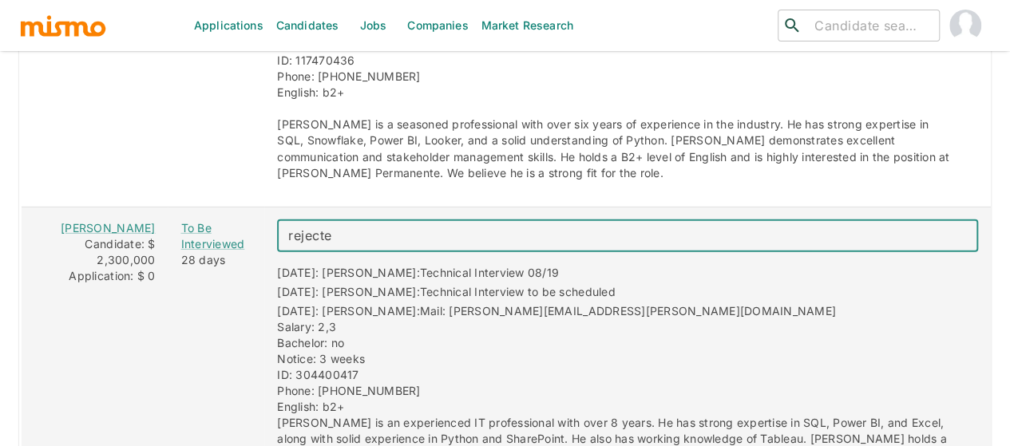
type textarea "rejected"
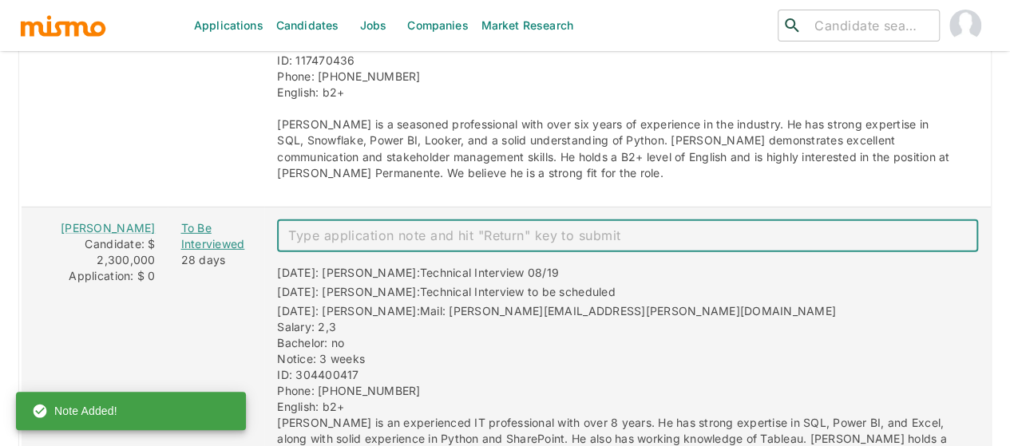
click at [180, 220] on div "To Be Interviewed" at bounding box center [215, 236] width 71 height 32
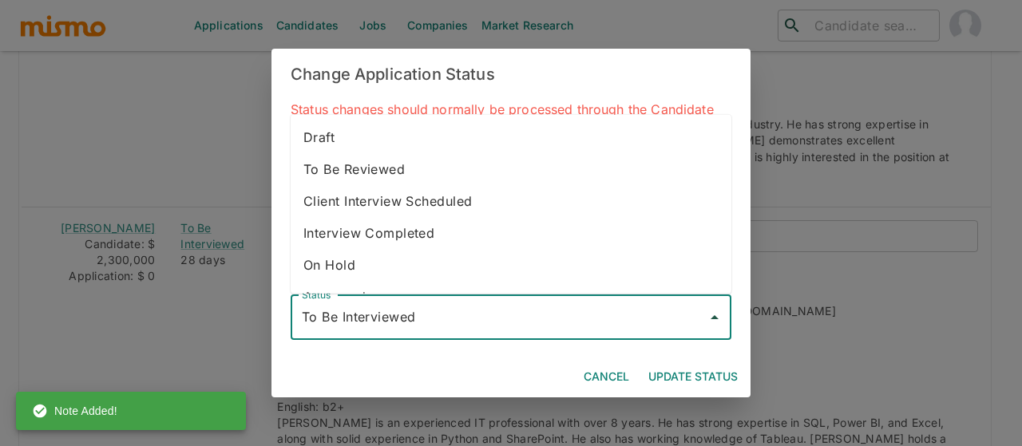
click at [330, 323] on input "To Be Interviewed" at bounding box center [499, 318] width 402 height 30
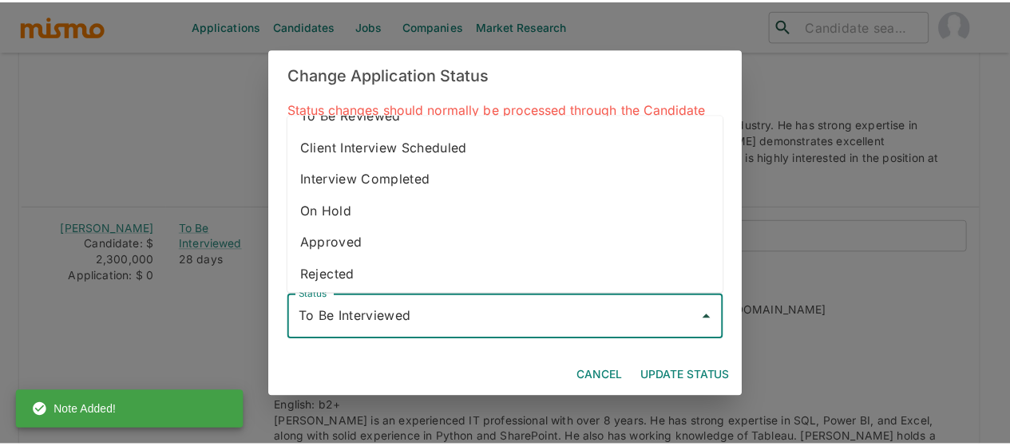
scroll to position [89, 0]
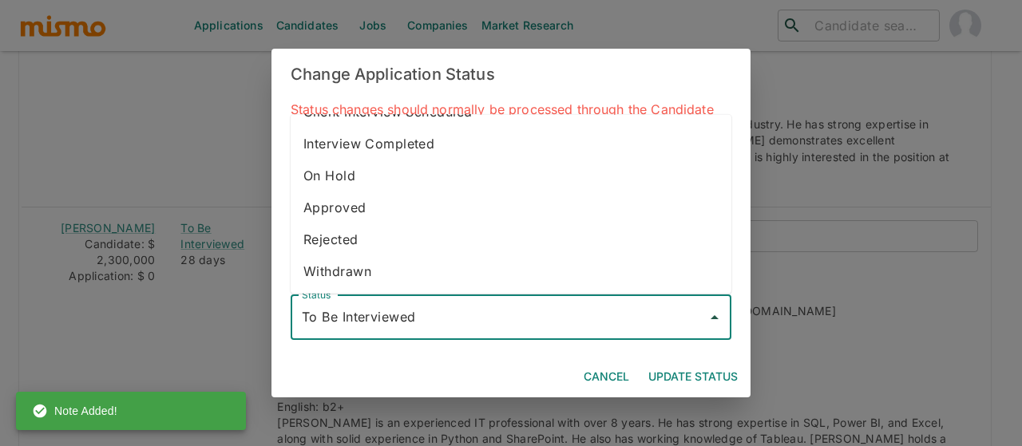
click at [350, 242] on li "Rejected" at bounding box center [511, 239] width 441 height 32
type input "Rejected"
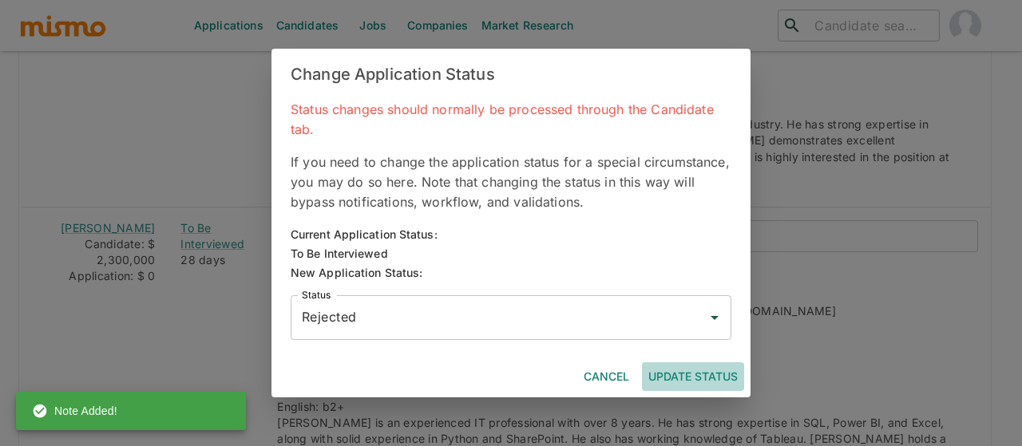
click at [694, 368] on button "Update Status" at bounding box center [693, 377] width 102 height 30
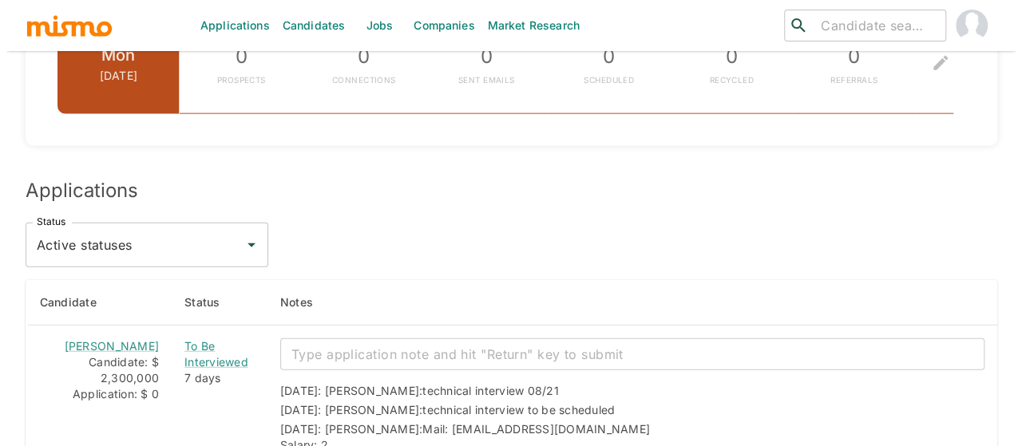
scroll to position [1940, 0]
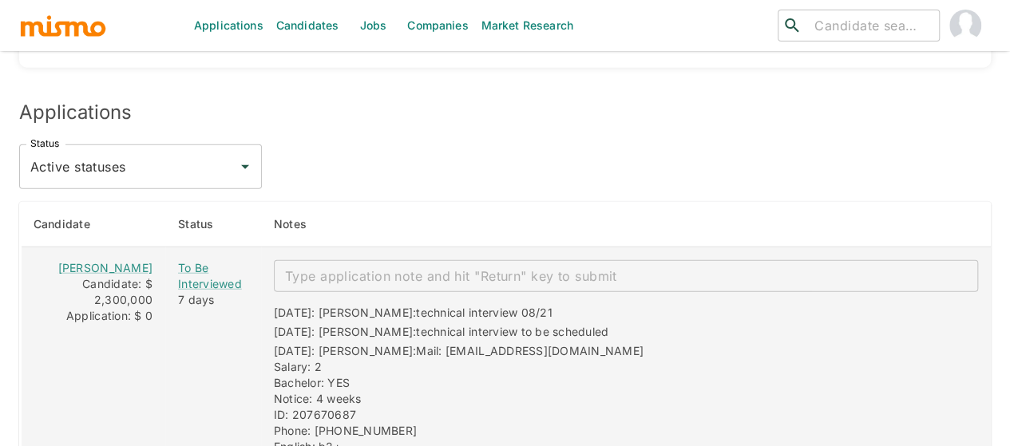
click at [324, 267] on textarea "enhanced table" at bounding box center [626, 276] width 682 height 18
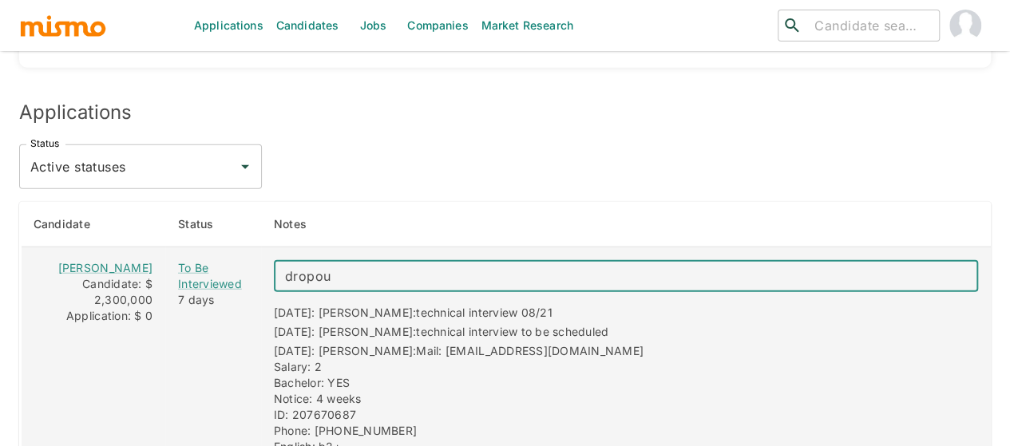
type textarea "dropout"
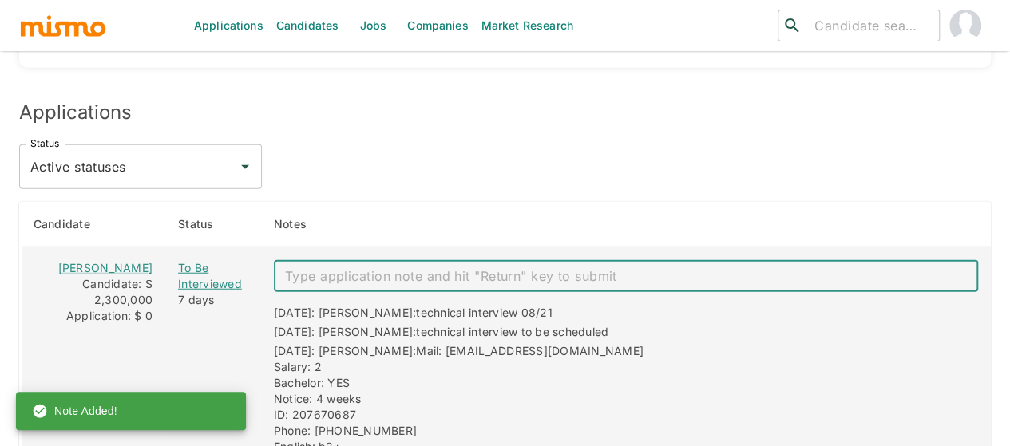
click at [194, 260] on div "To Be Interviewed" at bounding box center [213, 276] width 70 height 32
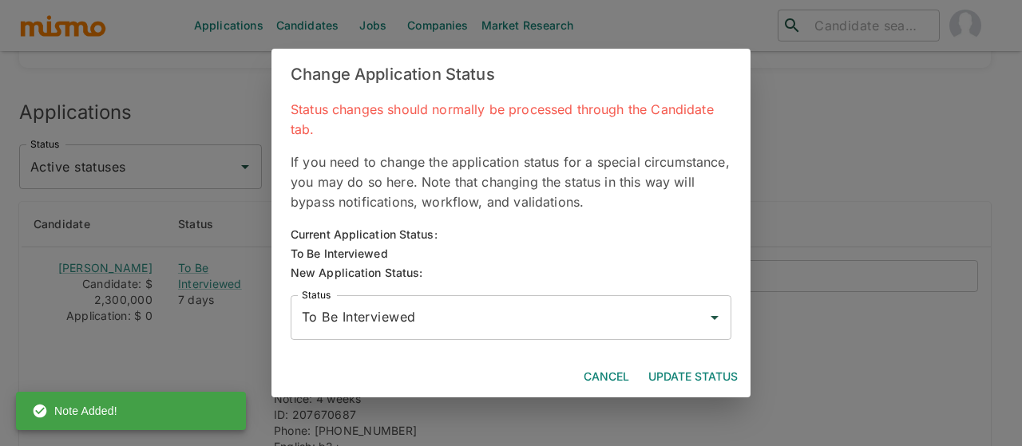
click at [365, 323] on input "To Be Interviewed" at bounding box center [499, 318] width 402 height 30
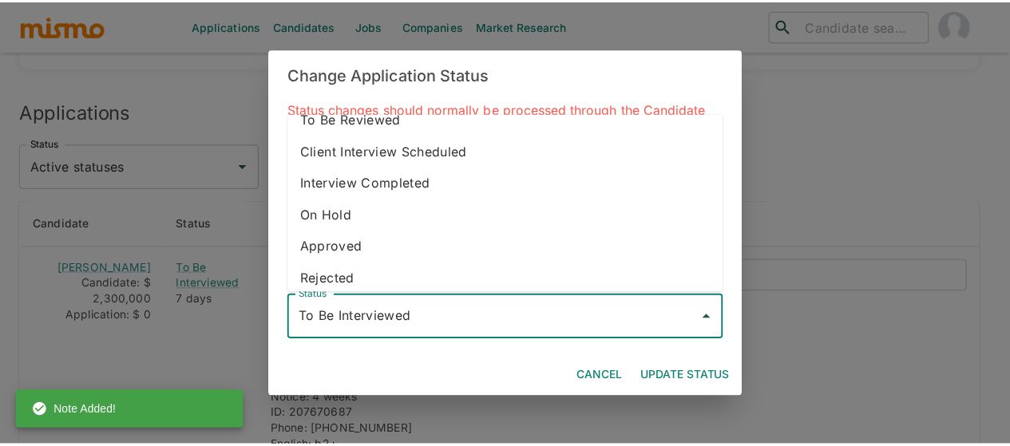
scroll to position [89, 0]
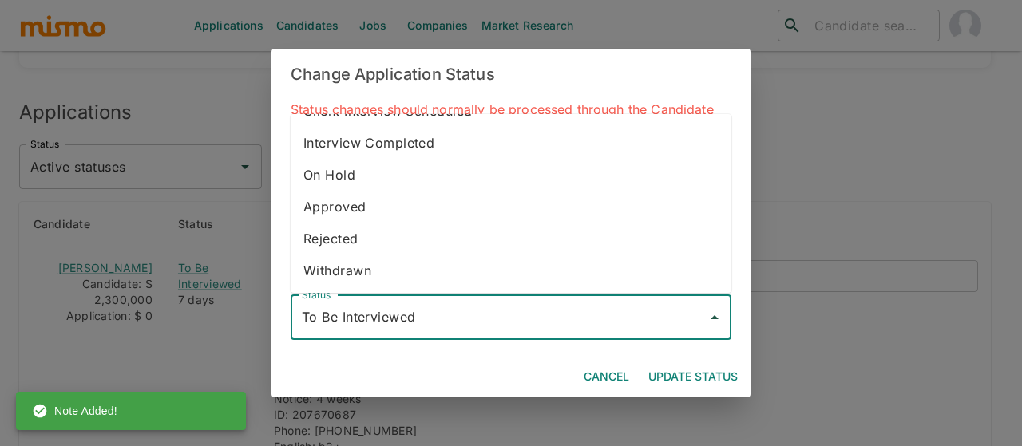
click at [351, 275] on li "Withdrawn" at bounding box center [511, 271] width 441 height 32
type input "Withdrawn"
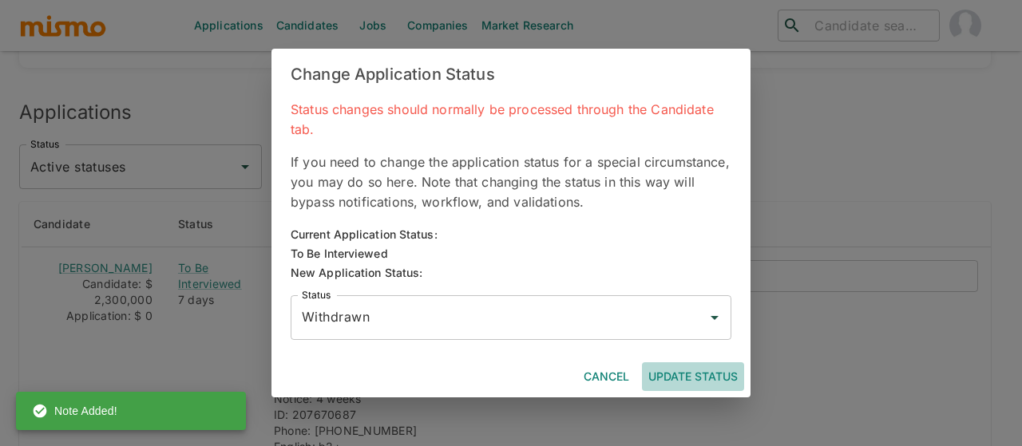
click at [702, 376] on button "Update Status" at bounding box center [693, 377] width 102 height 30
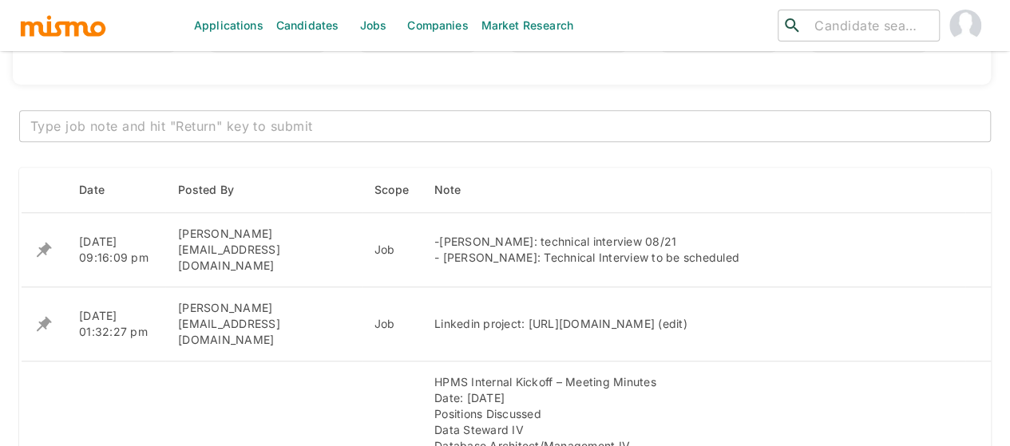
scroll to position [583, 0]
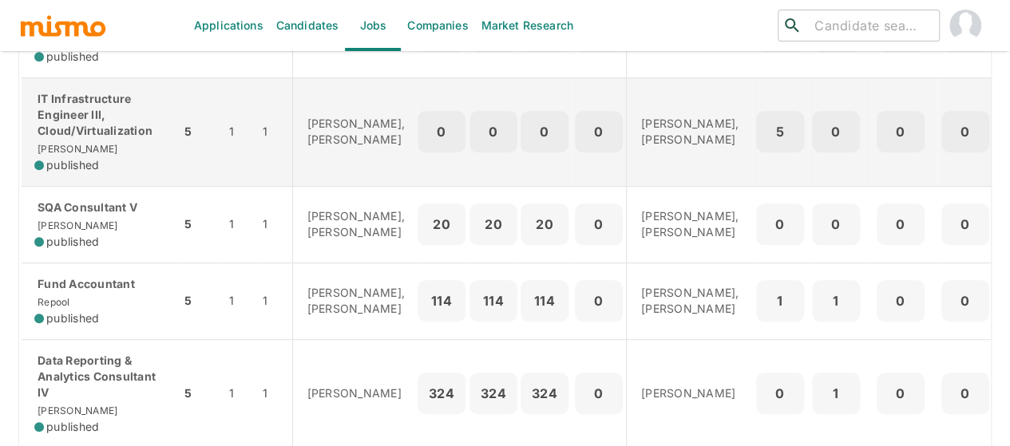
scroll to position [399, 0]
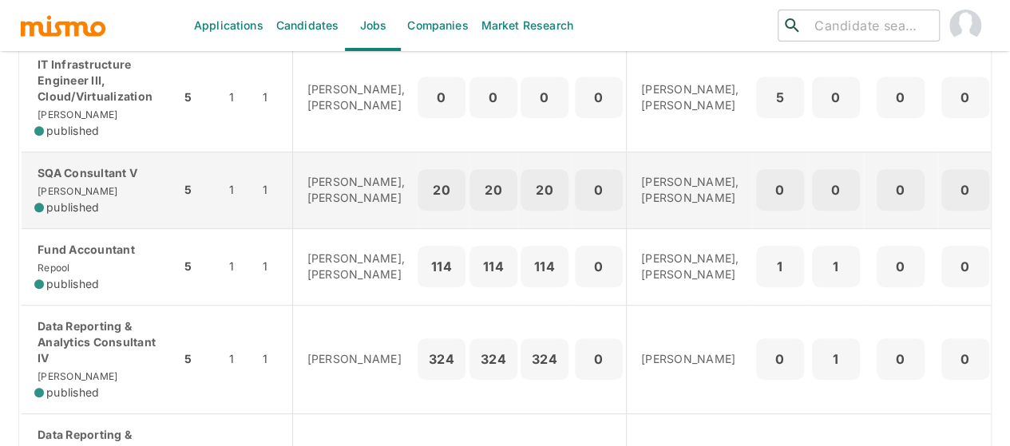
click at [95, 179] on p "SQA Consultant V" at bounding box center [100, 173] width 133 height 16
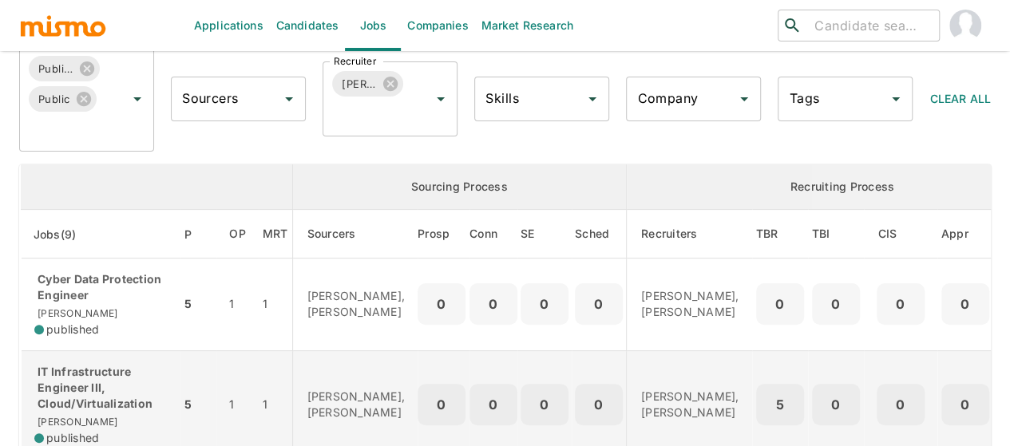
scroll to position [0, 0]
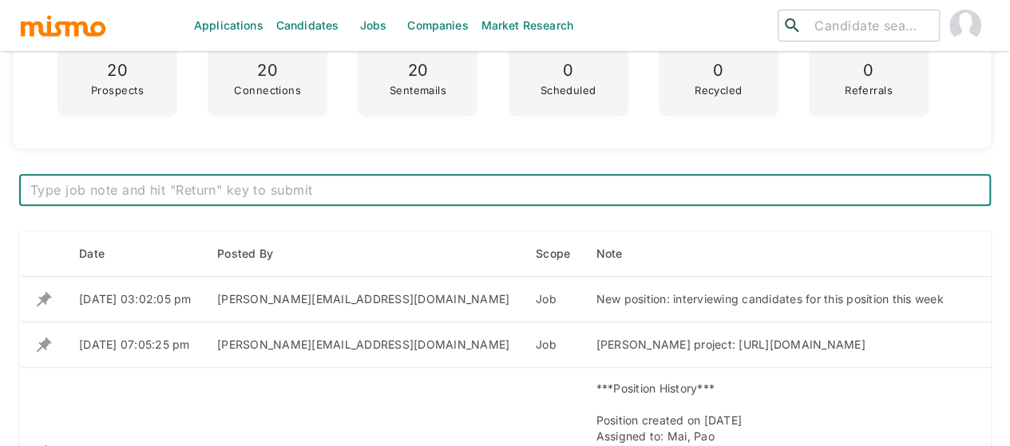
scroll to position [639, 0]
